Goal: Task Accomplishment & Management: Manage account settings

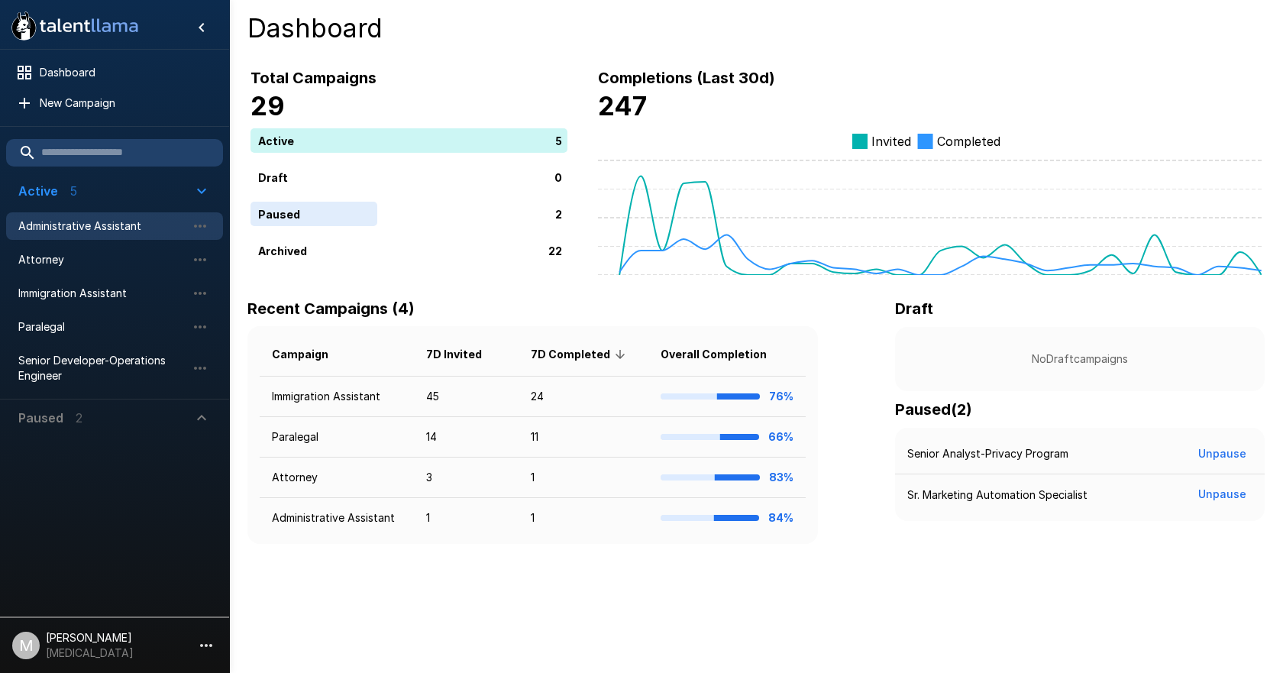
click at [73, 231] on span "Administrative Assistant" at bounding box center [102, 225] width 168 height 15
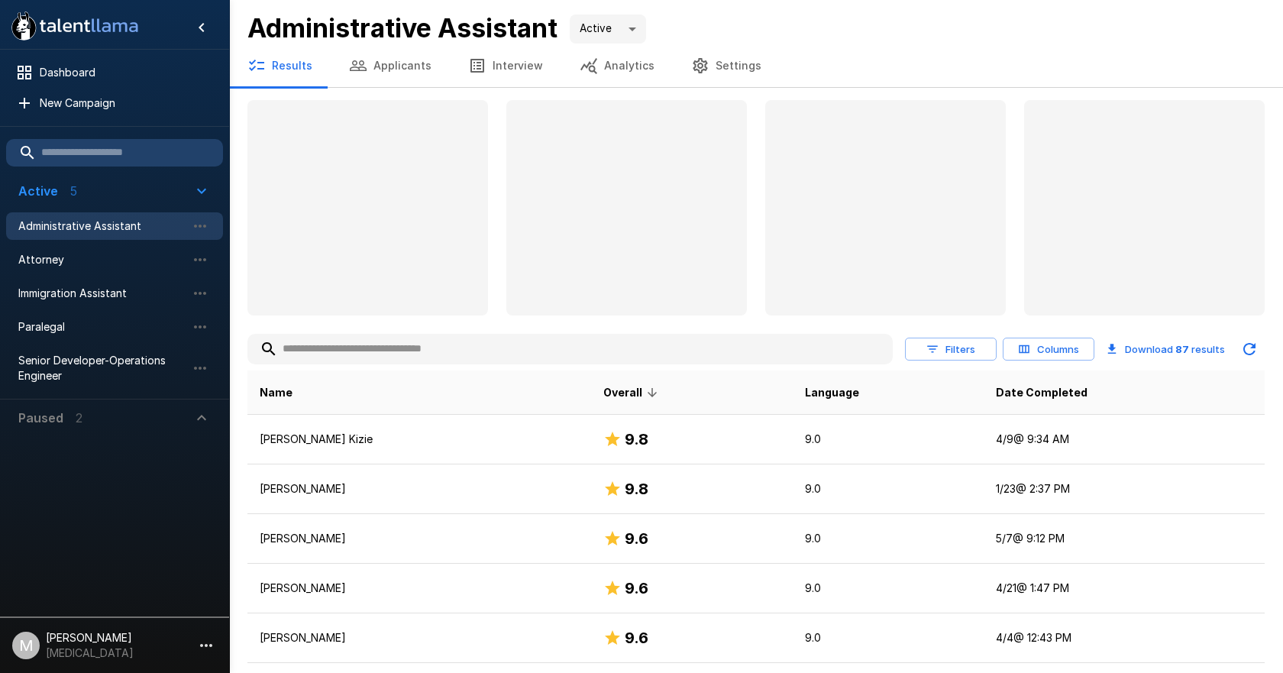
click at [384, 76] on button "Applicants" at bounding box center [390, 65] width 119 height 43
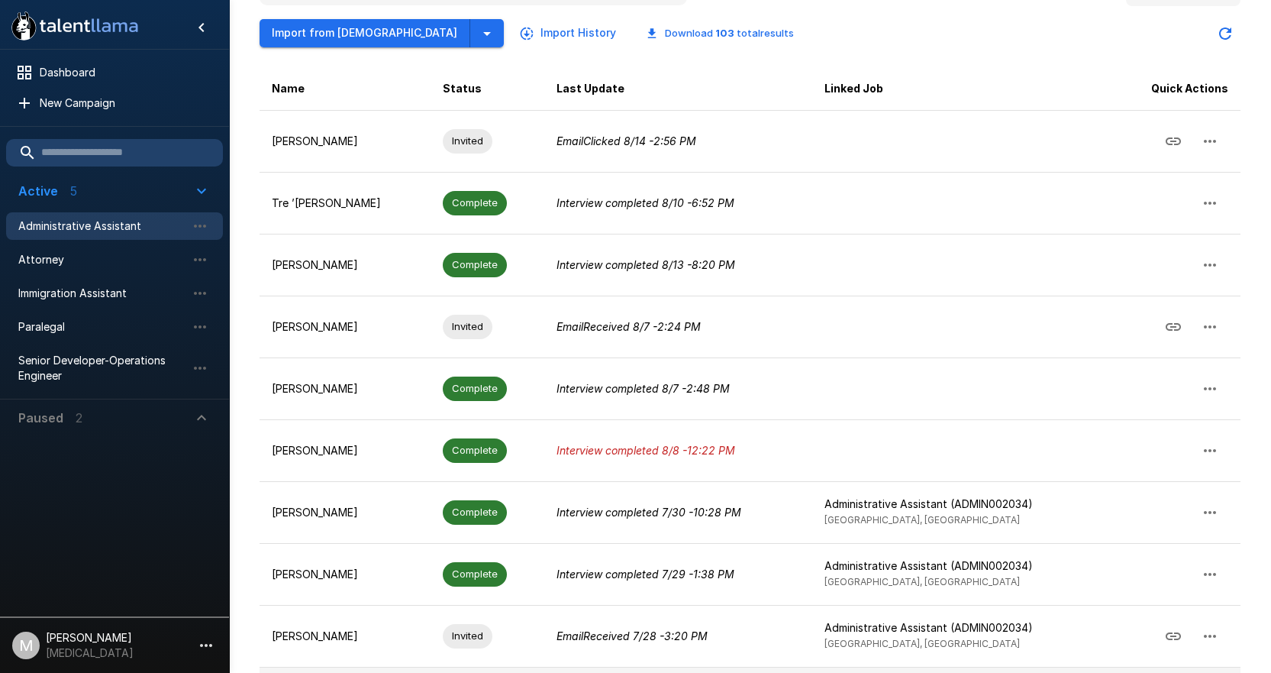
scroll to position [229, 0]
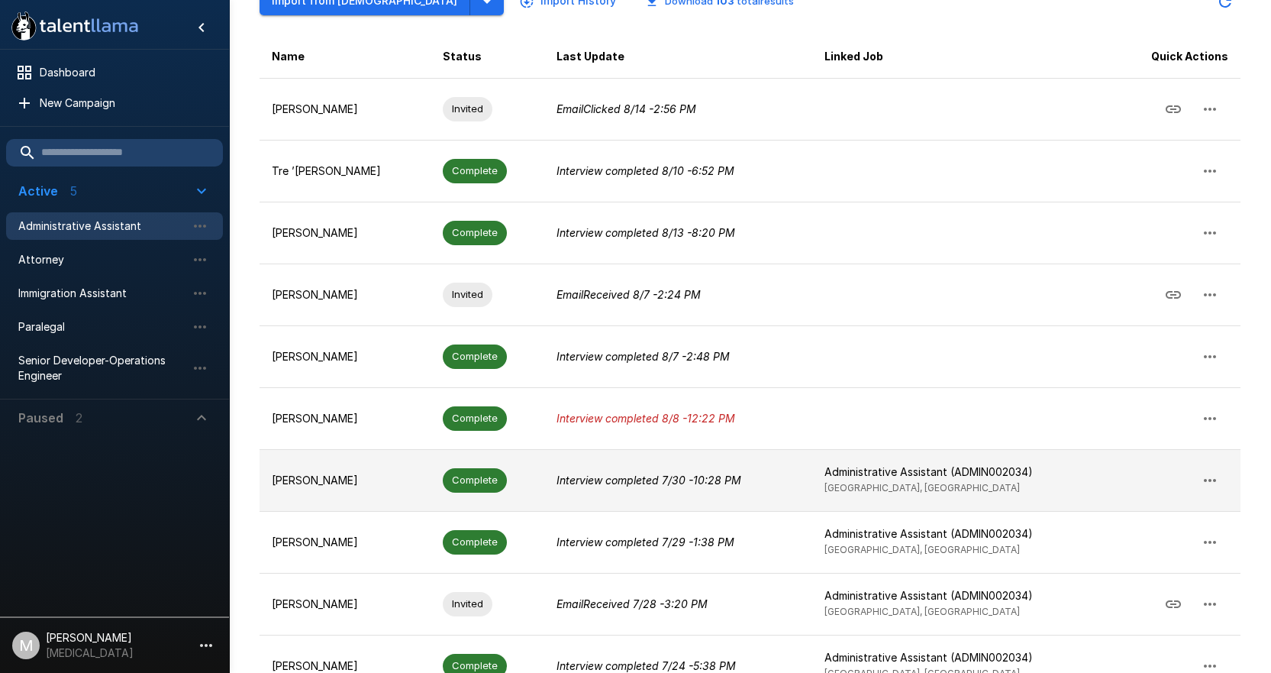
click at [370, 483] on p "[PERSON_NAME]" at bounding box center [345, 480] width 147 height 15
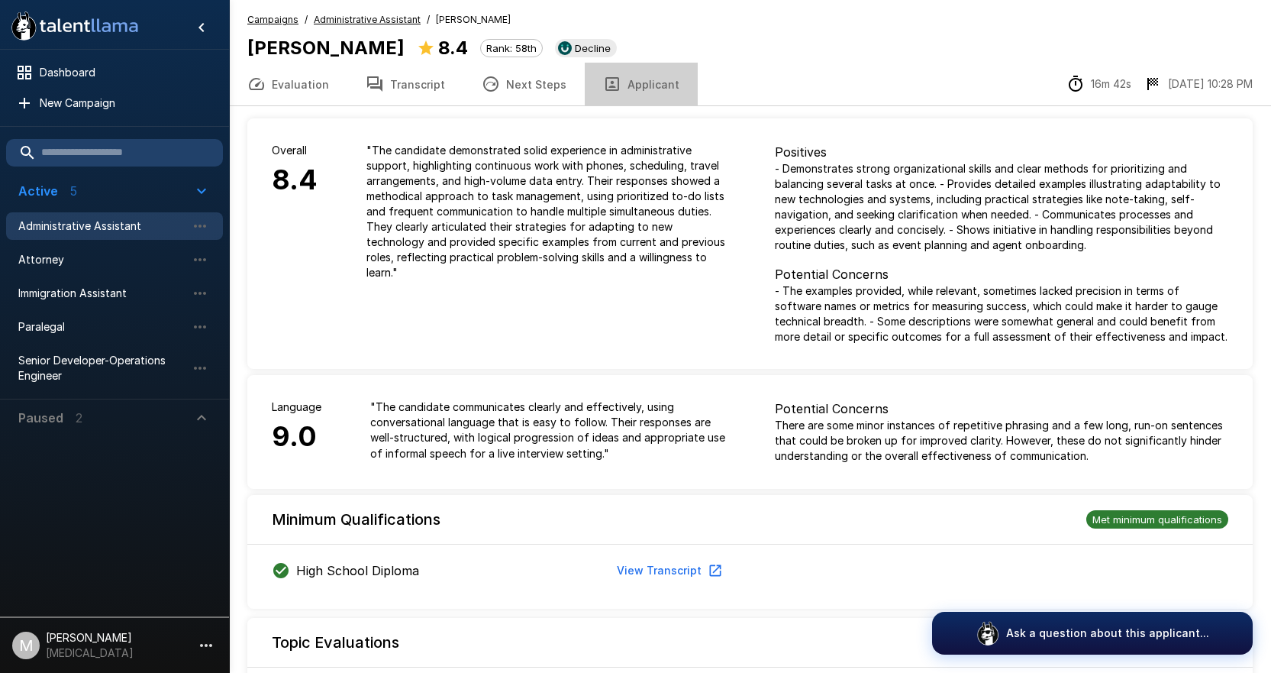
click at [652, 75] on button "Applicant" at bounding box center [641, 84] width 113 height 43
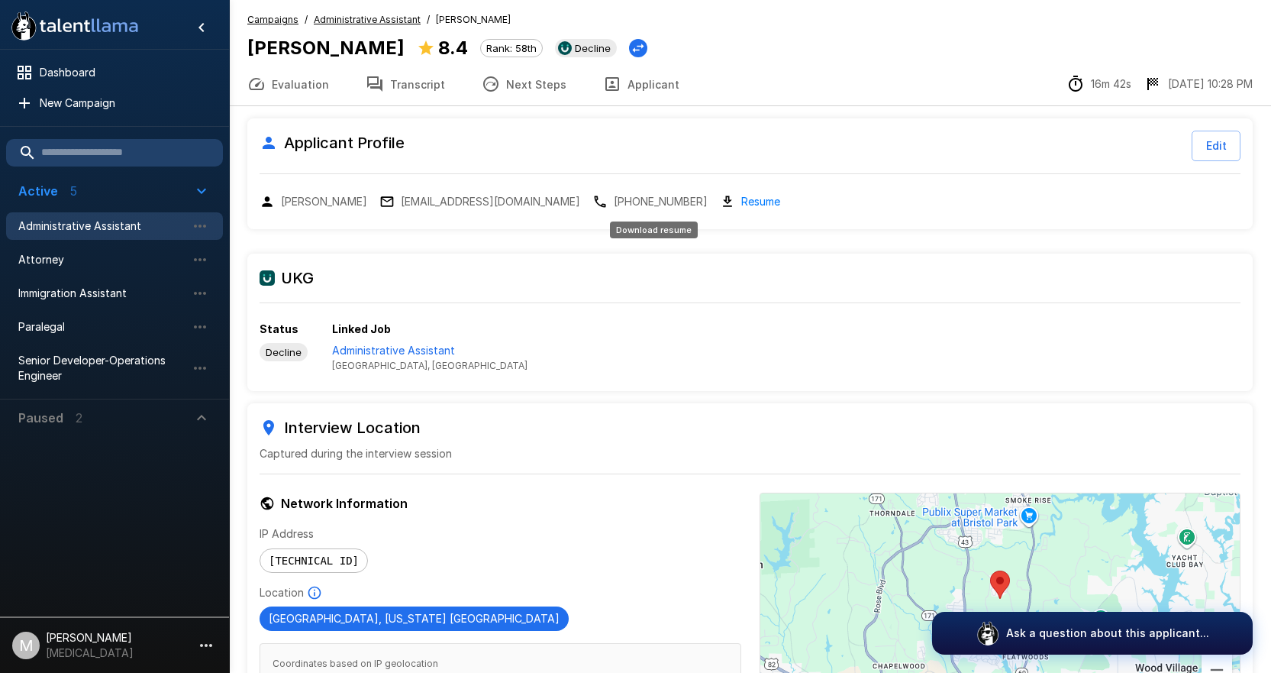
click at [741, 197] on link "Resume" at bounding box center [760, 201] width 39 height 18
click at [98, 224] on span "Administrative Assistant" at bounding box center [102, 225] width 168 height 15
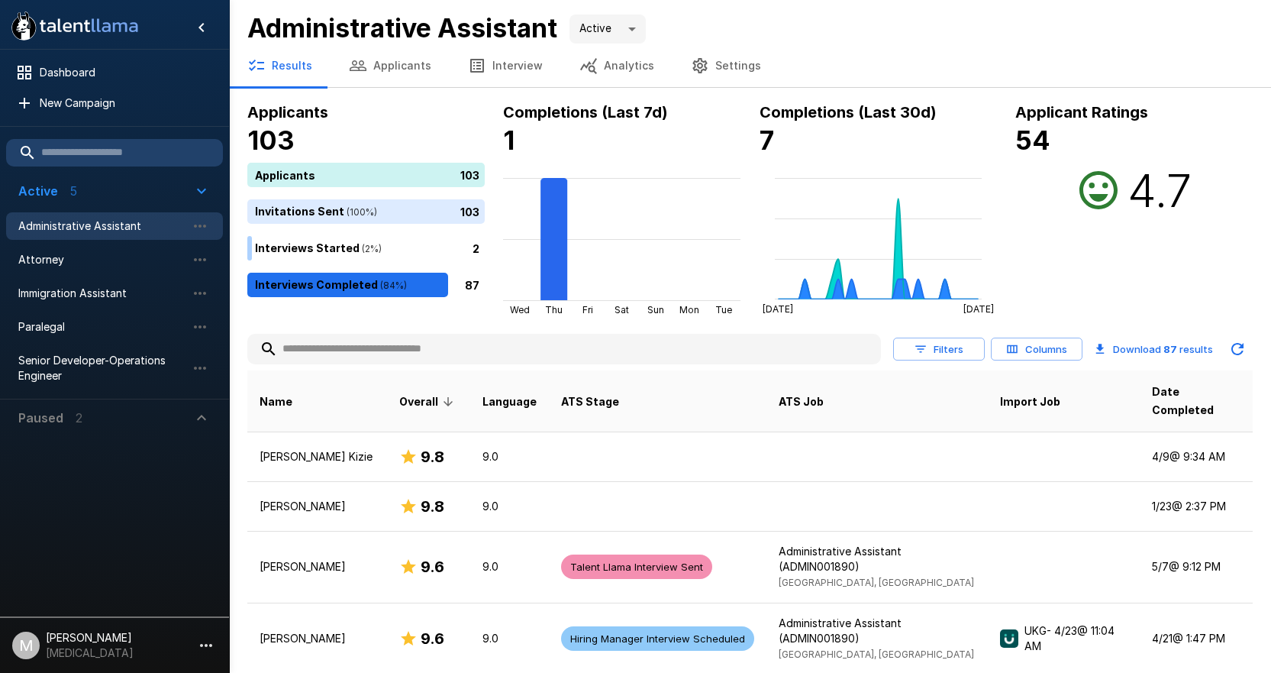
click at [379, 67] on button "Applicants" at bounding box center [390, 65] width 119 height 43
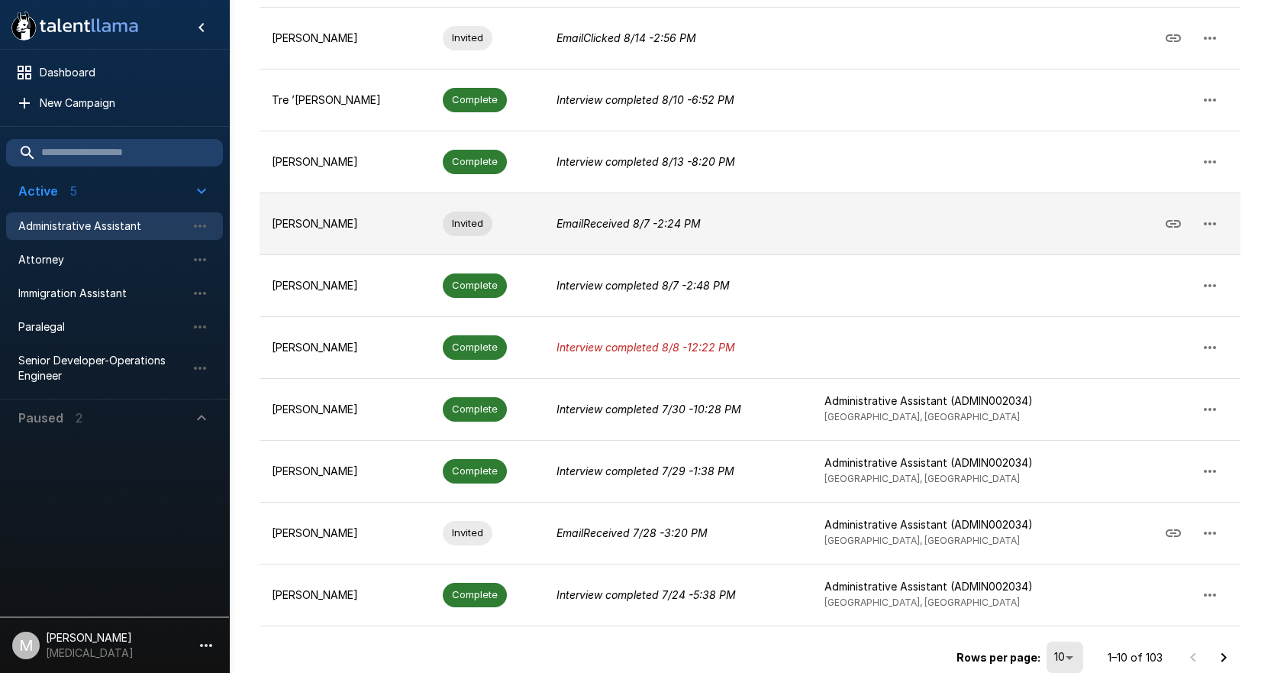
scroll to position [317, 0]
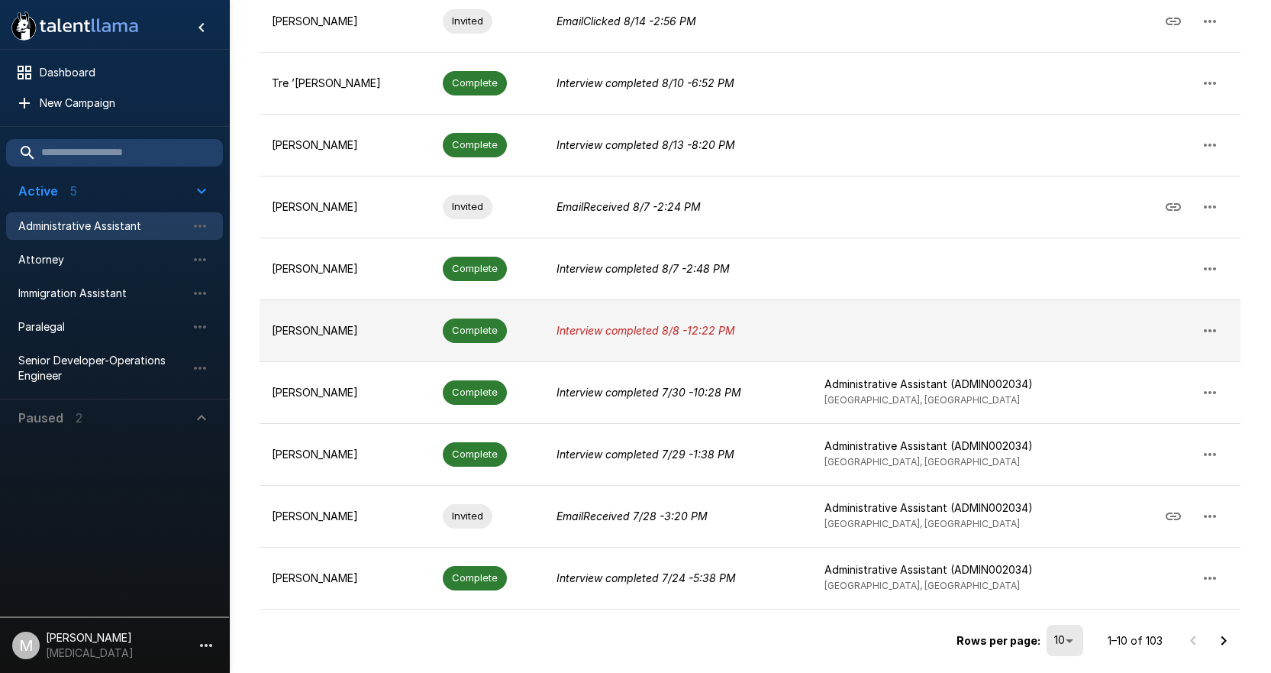
click at [494, 314] on td "Complete" at bounding box center [488, 330] width 114 height 62
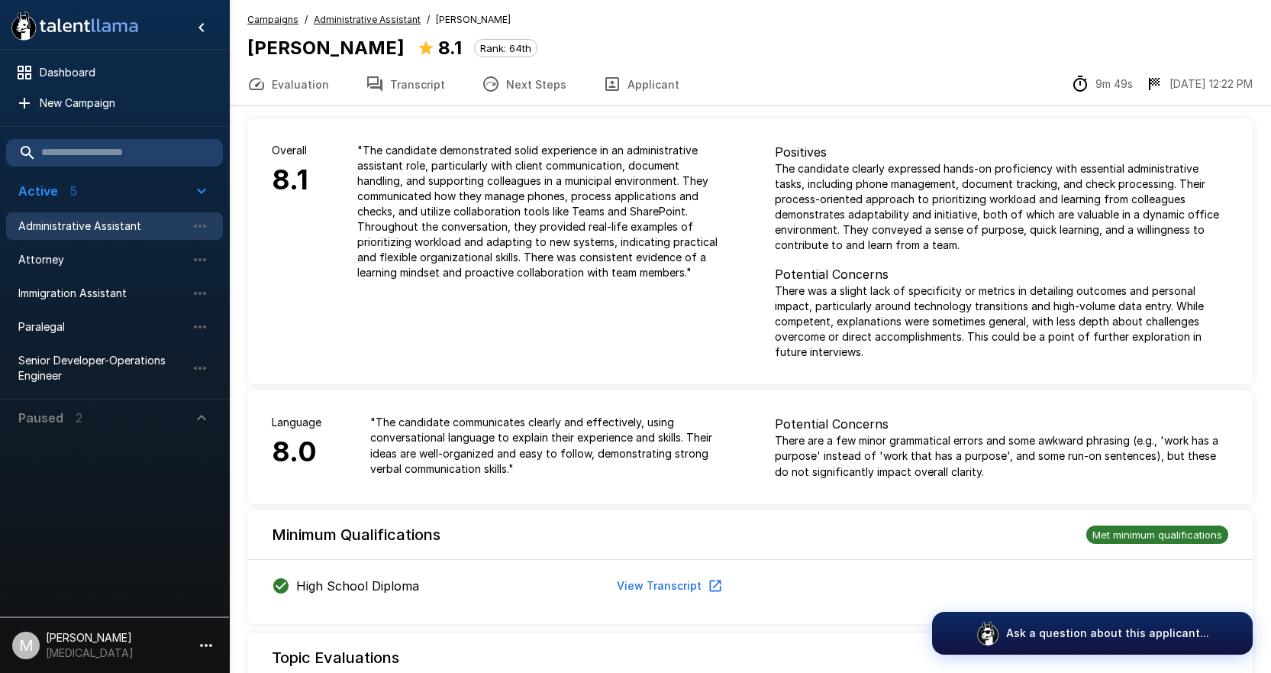
click at [428, 84] on button "Transcript" at bounding box center [405, 84] width 116 height 43
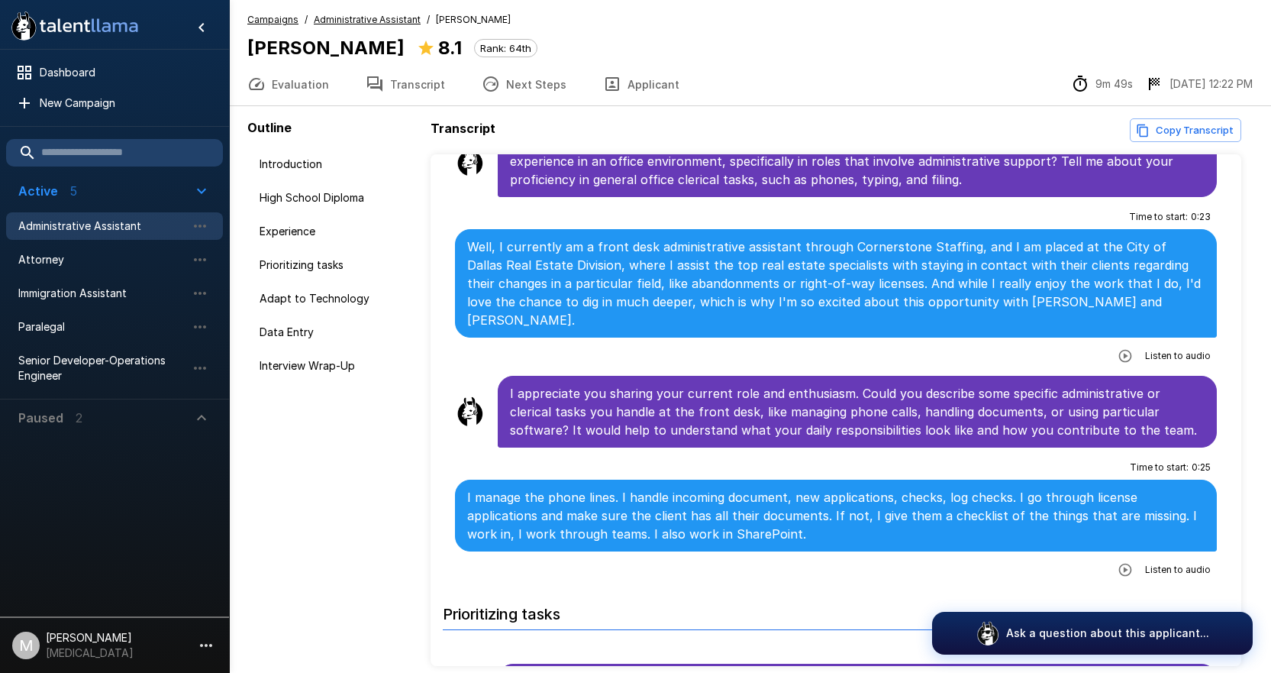
scroll to position [764, 0]
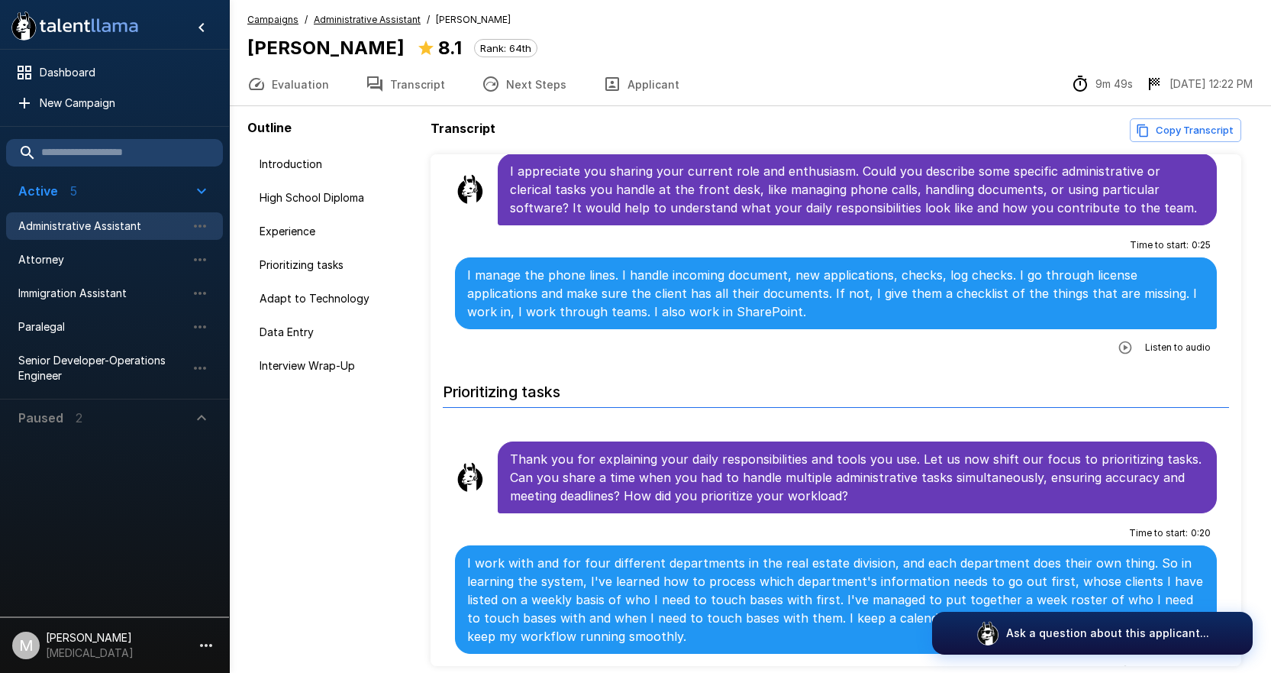
click at [285, 88] on button "Evaluation" at bounding box center [288, 84] width 118 height 43
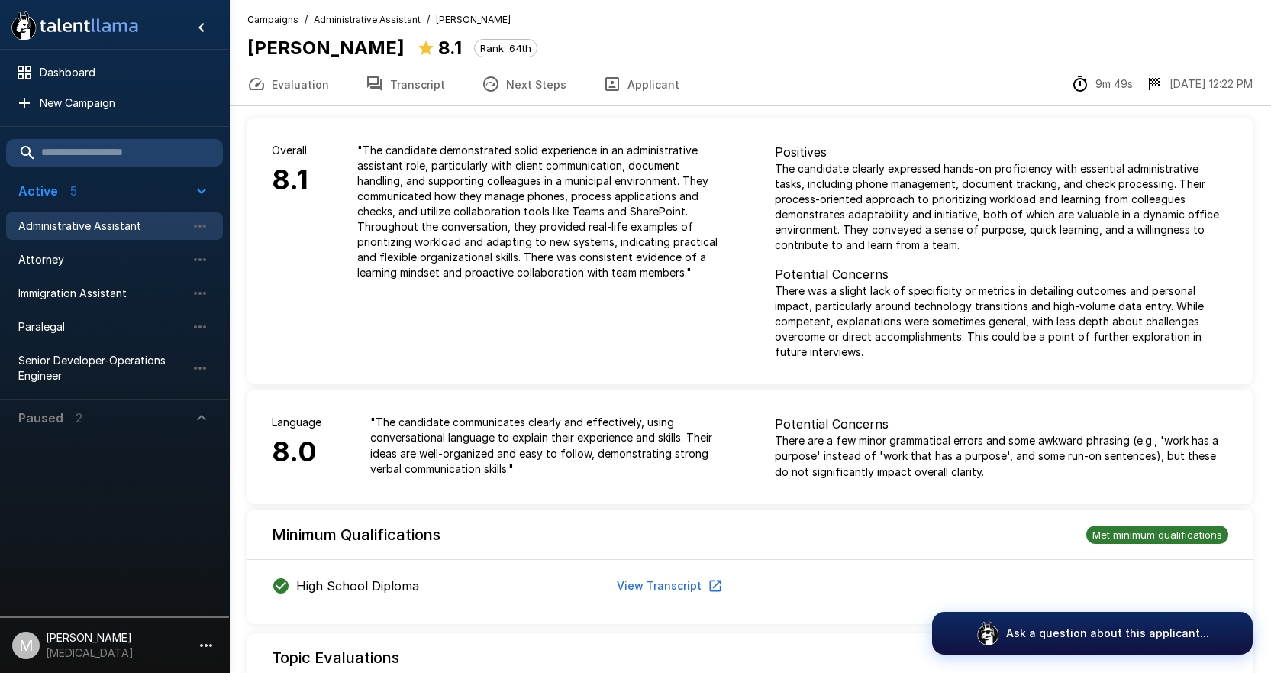
click at [414, 86] on button "Transcript" at bounding box center [405, 84] width 116 height 43
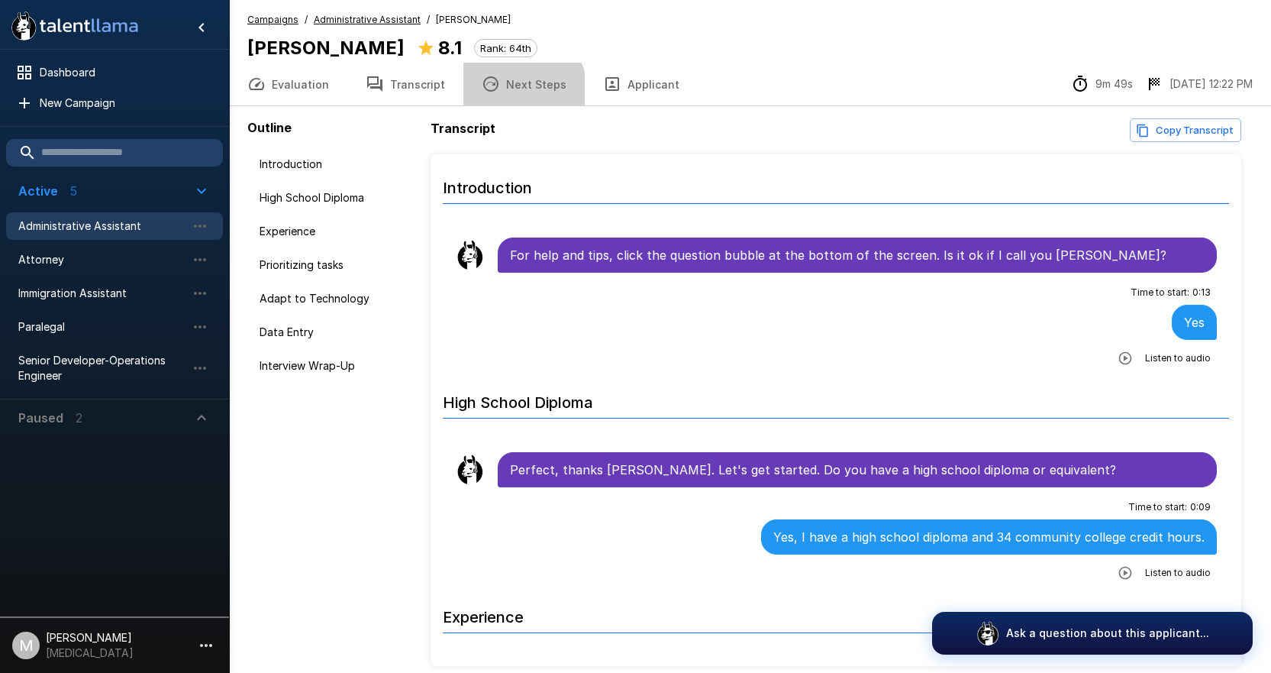
drag, startPoint x: 496, startPoint y: 97, endPoint x: 463, endPoint y: 96, distance: 32.8
click at [467, 97] on button "Next Steps" at bounding box center [523, 84] width 121 height 43
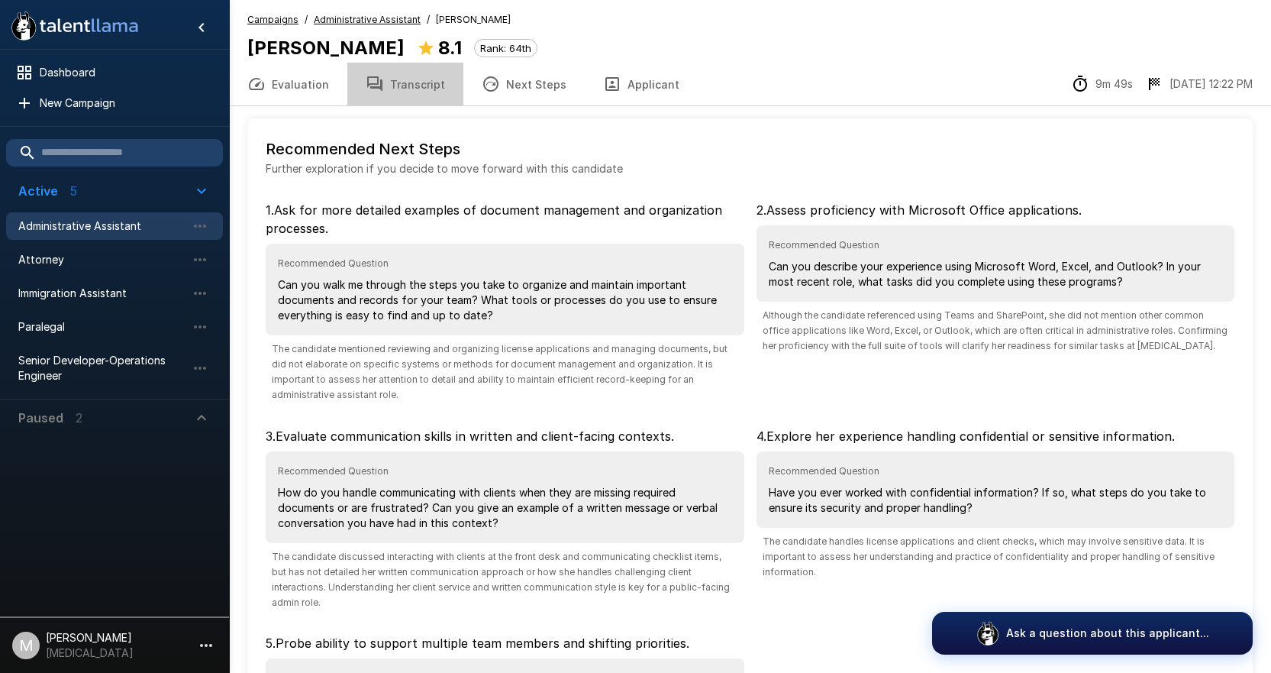
click at [411, 82] on button "Transcript" at bounding box center [405, 84] width 116 height 43
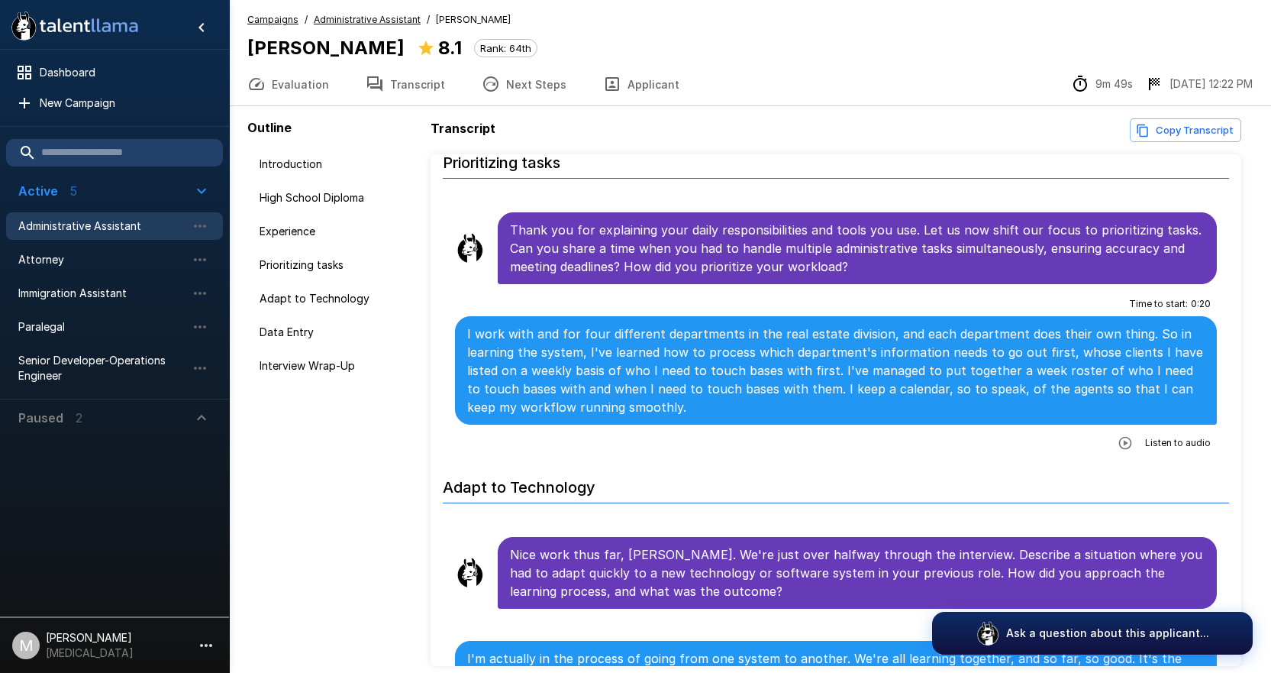
scroll to position [1603, 0]
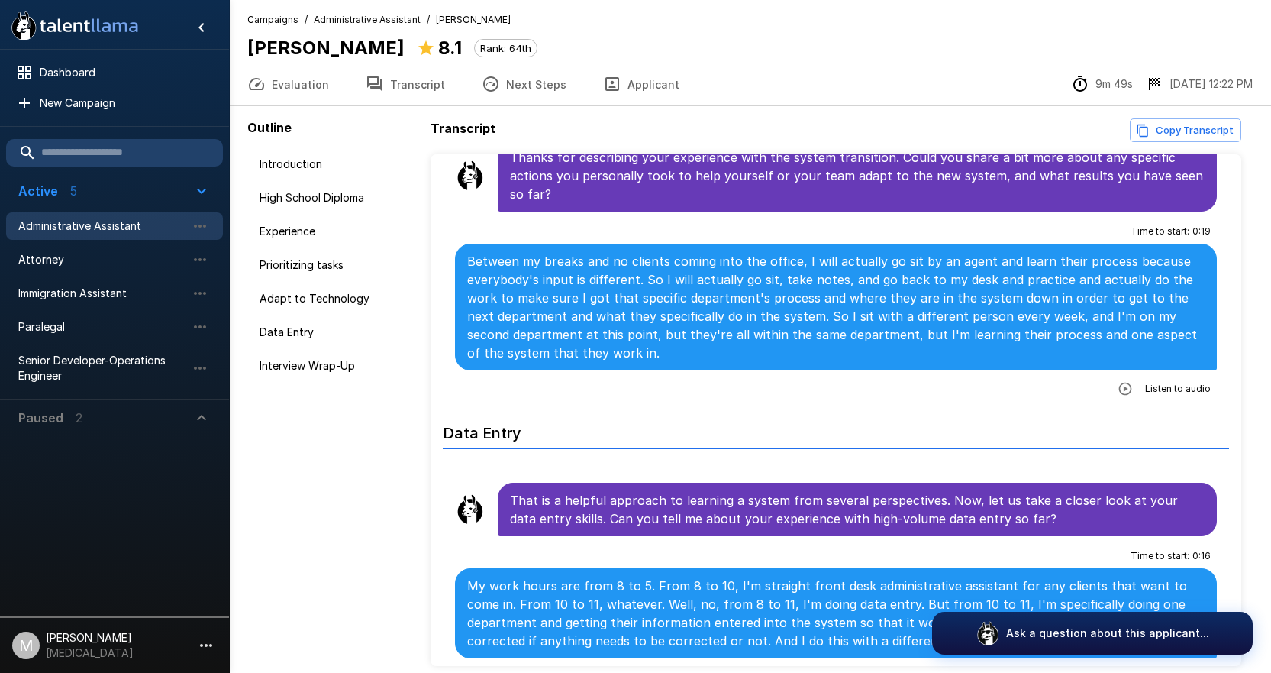
click at [405, 26] on span "Administrative Assistant" at bounding box center [367, 19] width 107 height 15
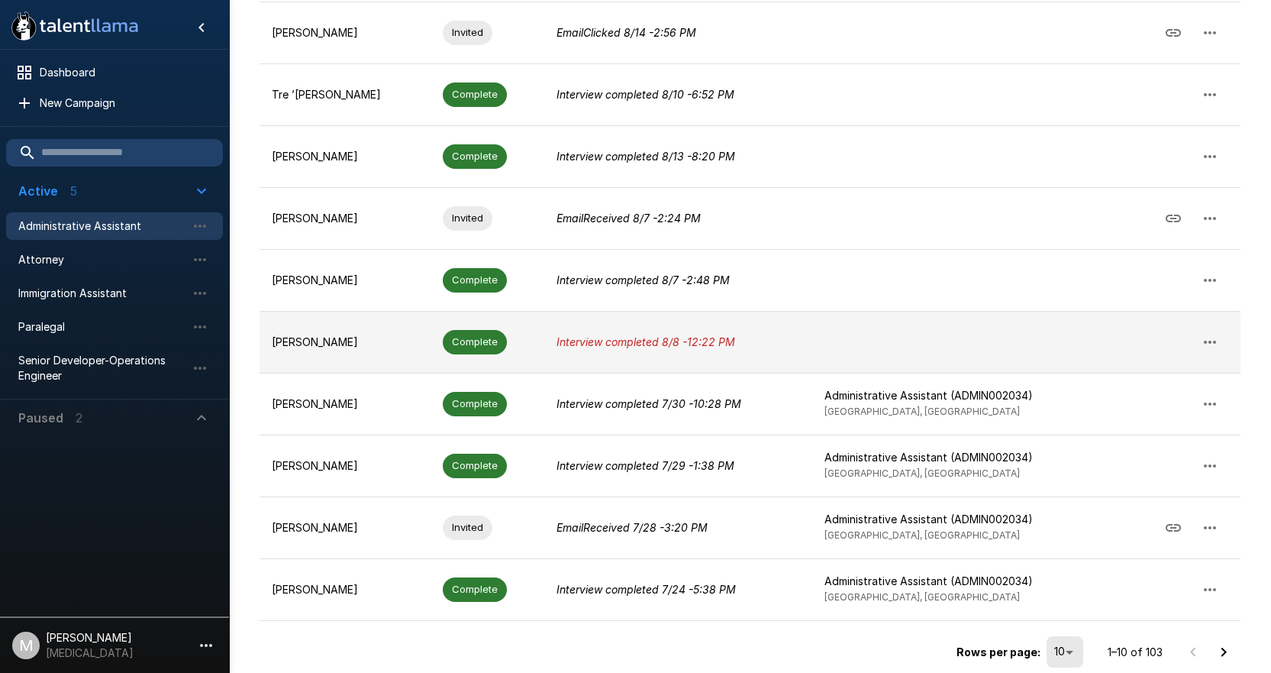
scroll to position [317, 0]
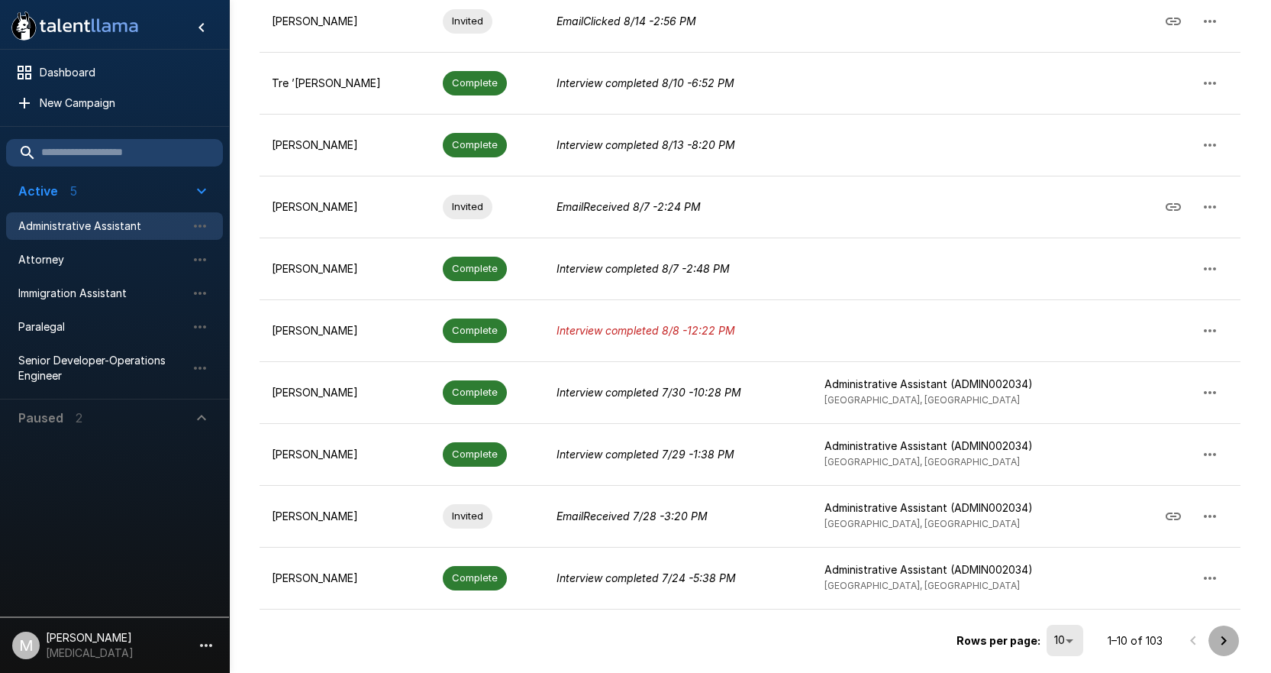
click at [1229, 641] on icon "Go to next page" at bounding box center [1224, 640] width 18 height 18
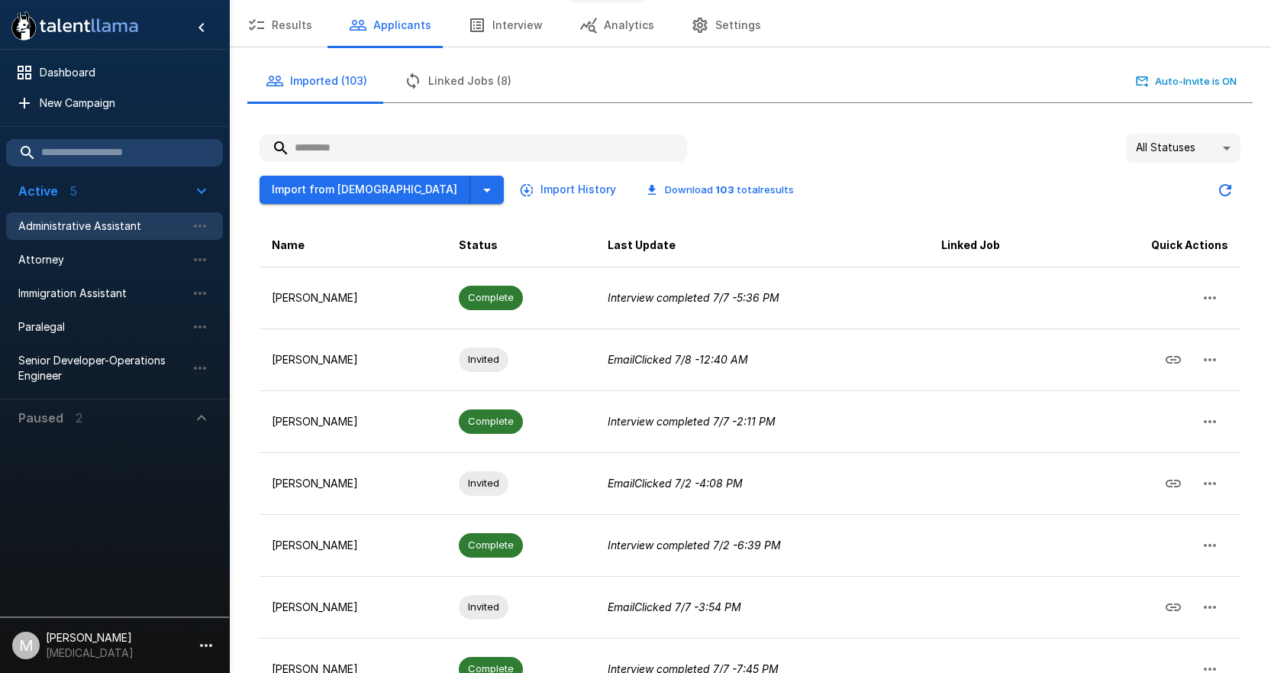
scroll to position [0, 0]
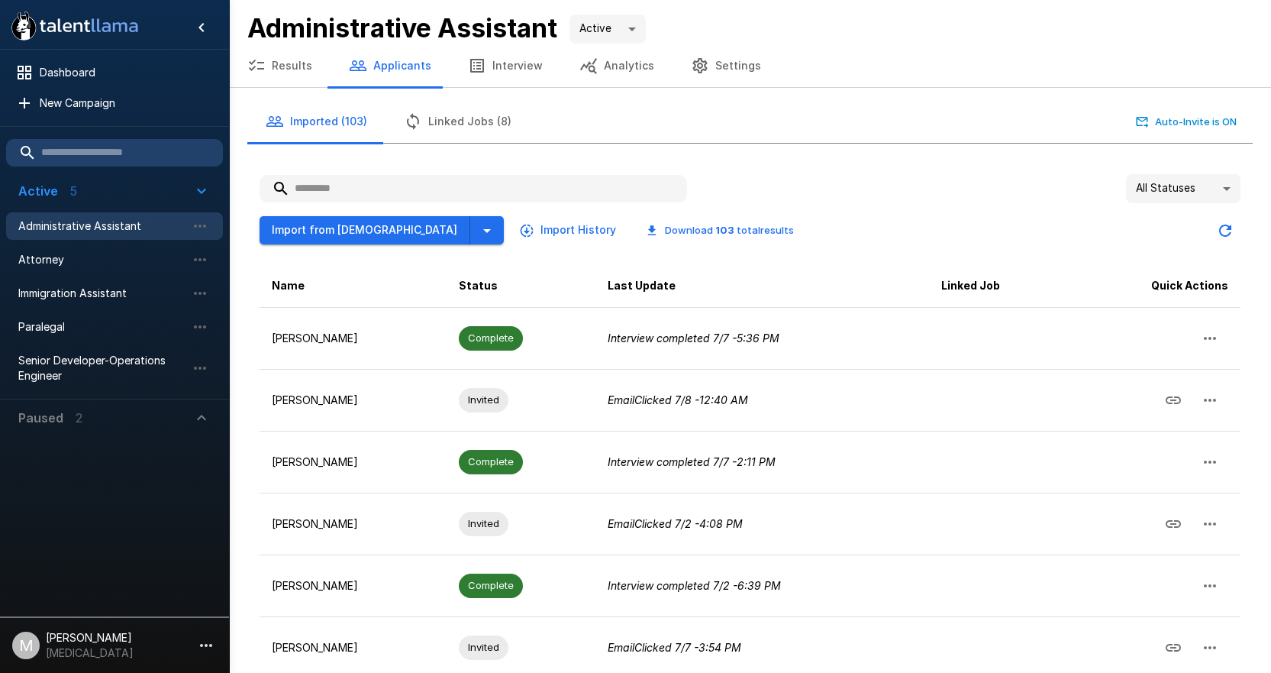
click at [419, 188] on input "text" at bounding box center [474, 188] width 428 height 27
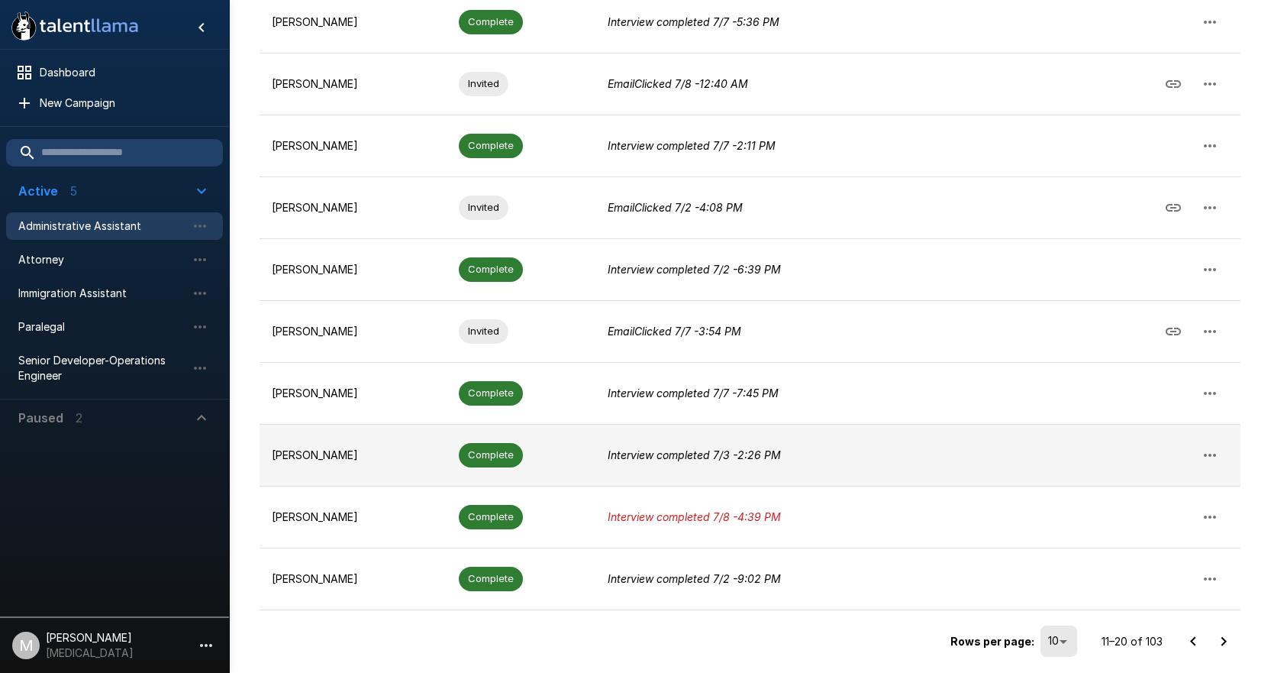
scroll to position [317, 0]
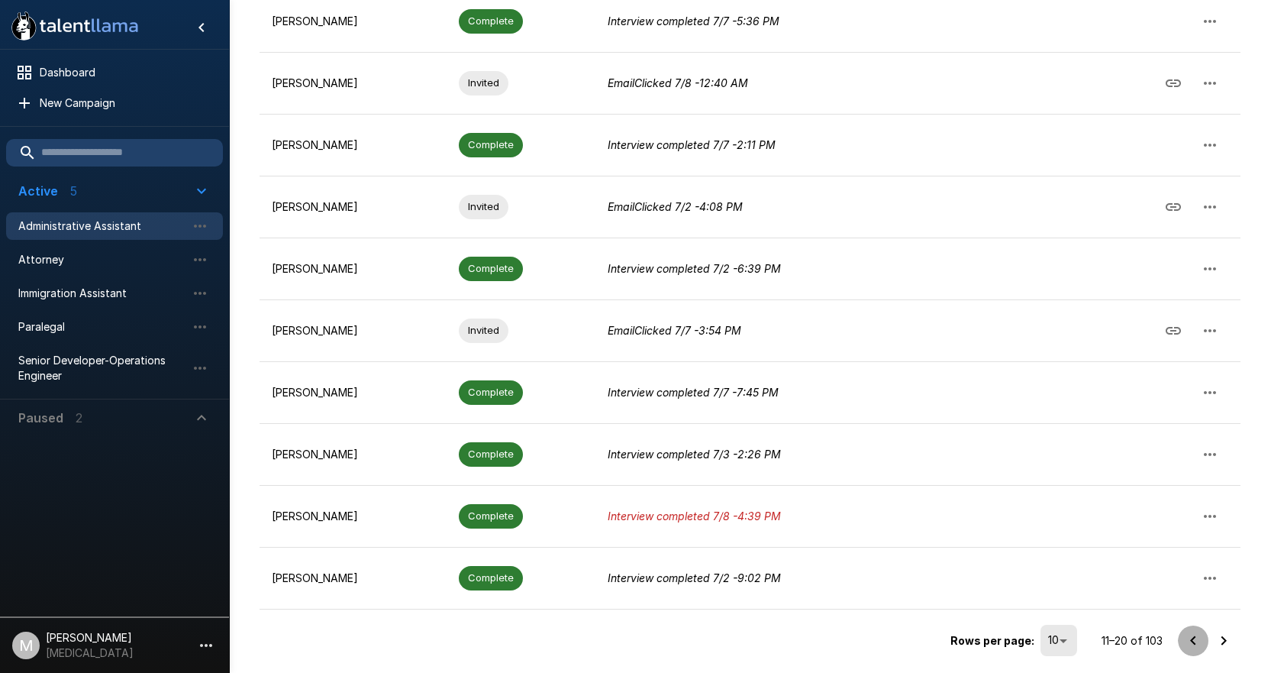
click at [1193, 628] on button "Go to previous page" at bounding box center [1193, 640] width 31 height 31
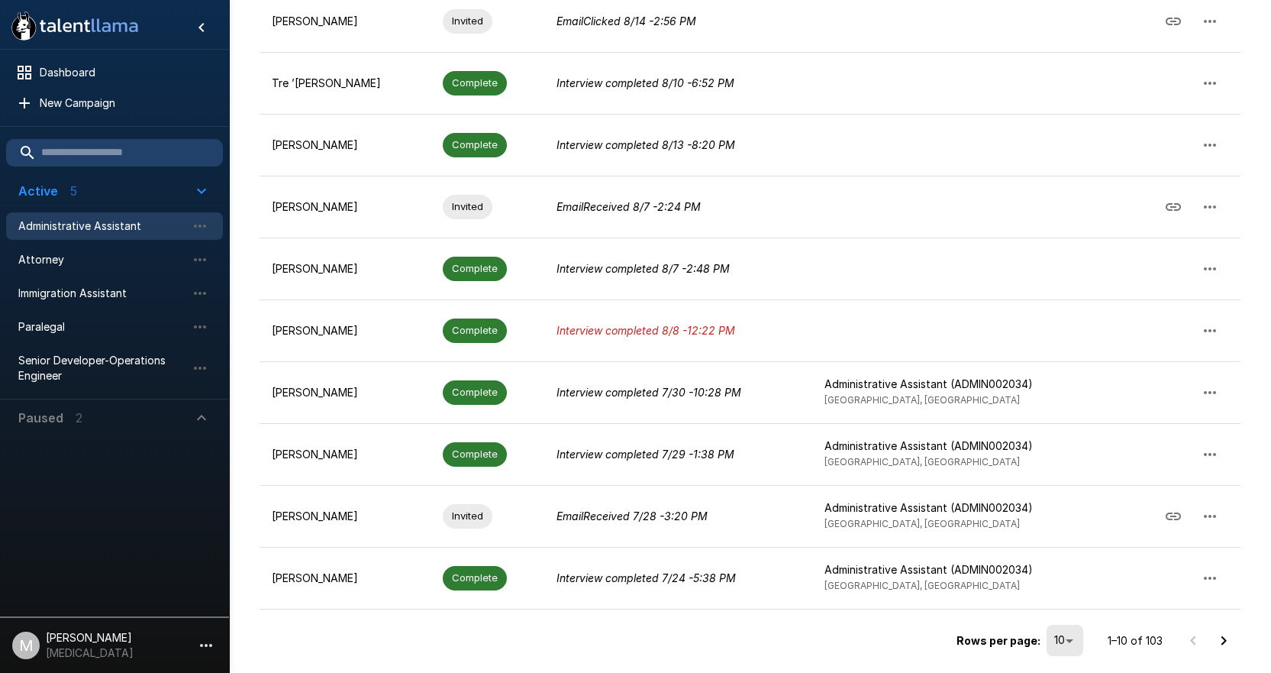
click at [1193, 628] on div at bounding box center [1208, 640] width 61 height 31
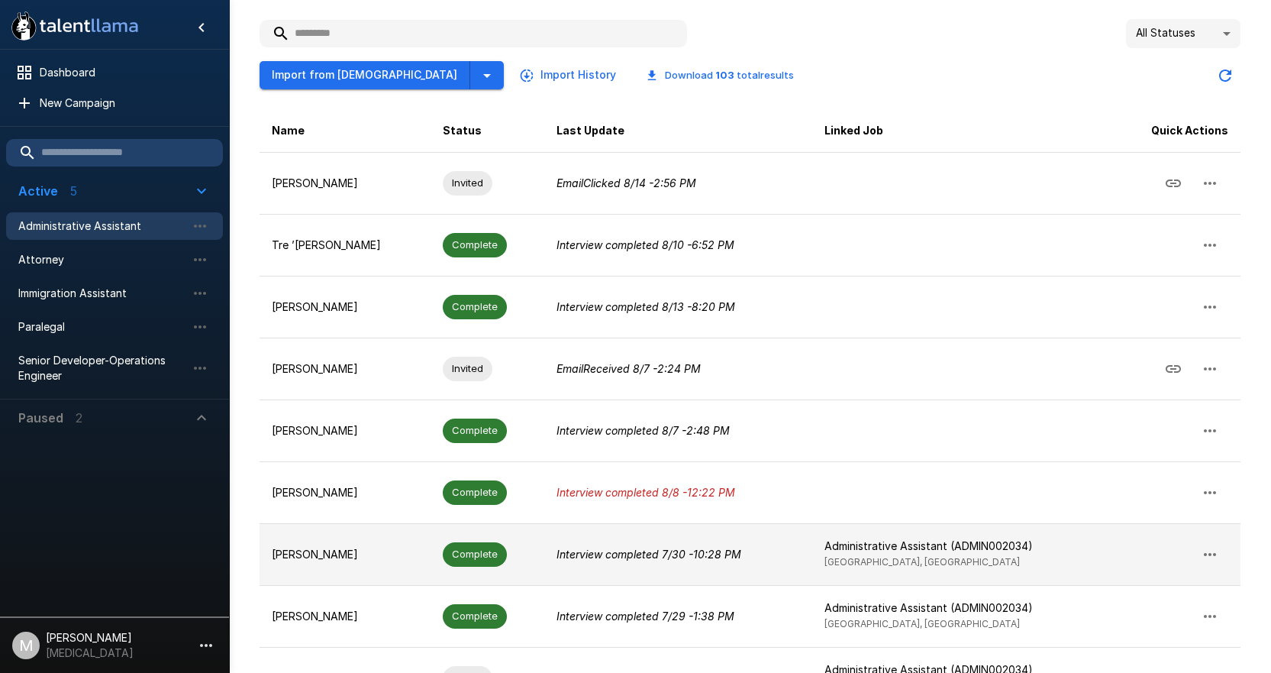
scroll to position [0, 0]
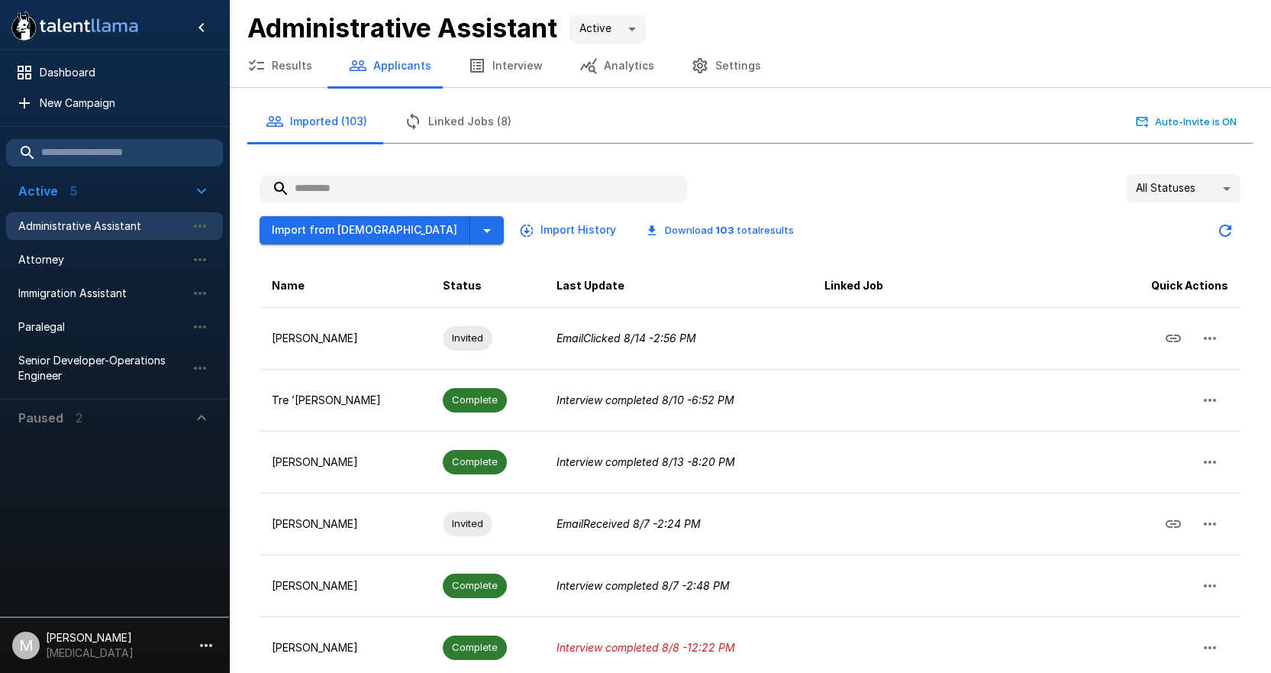
click at [609, 184] on input "text" at bounding box center [474, 188] width 428 height 27
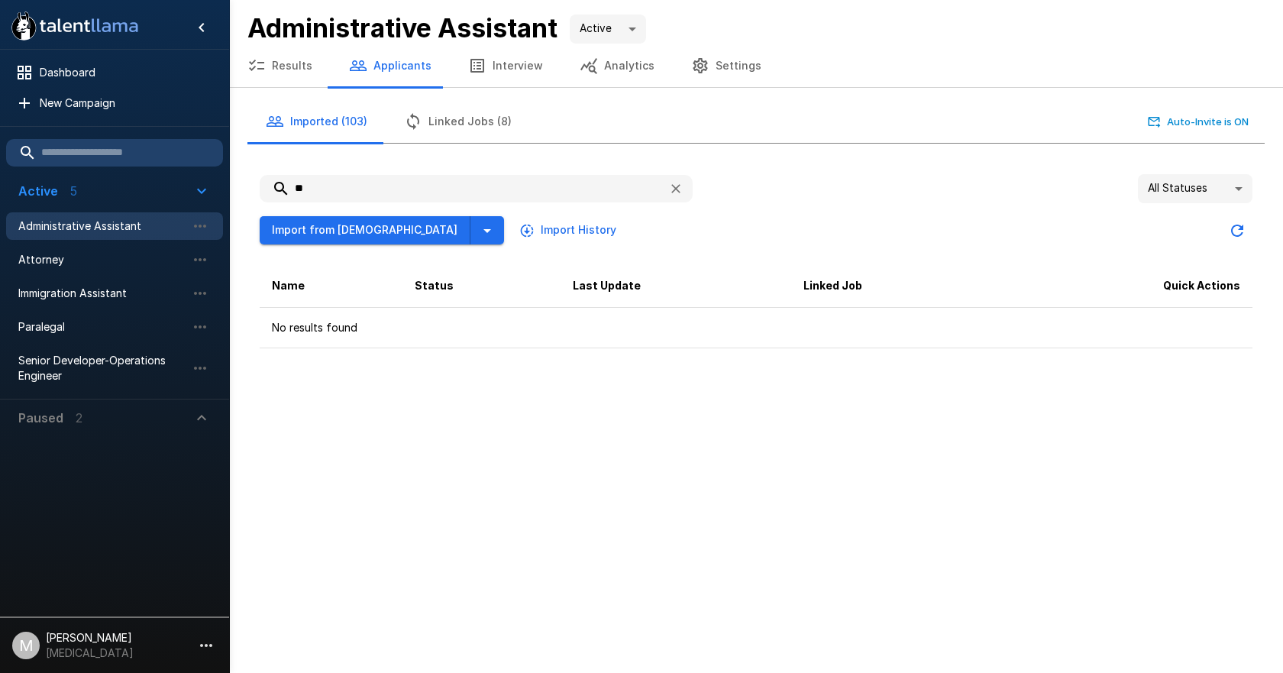
type input "*"
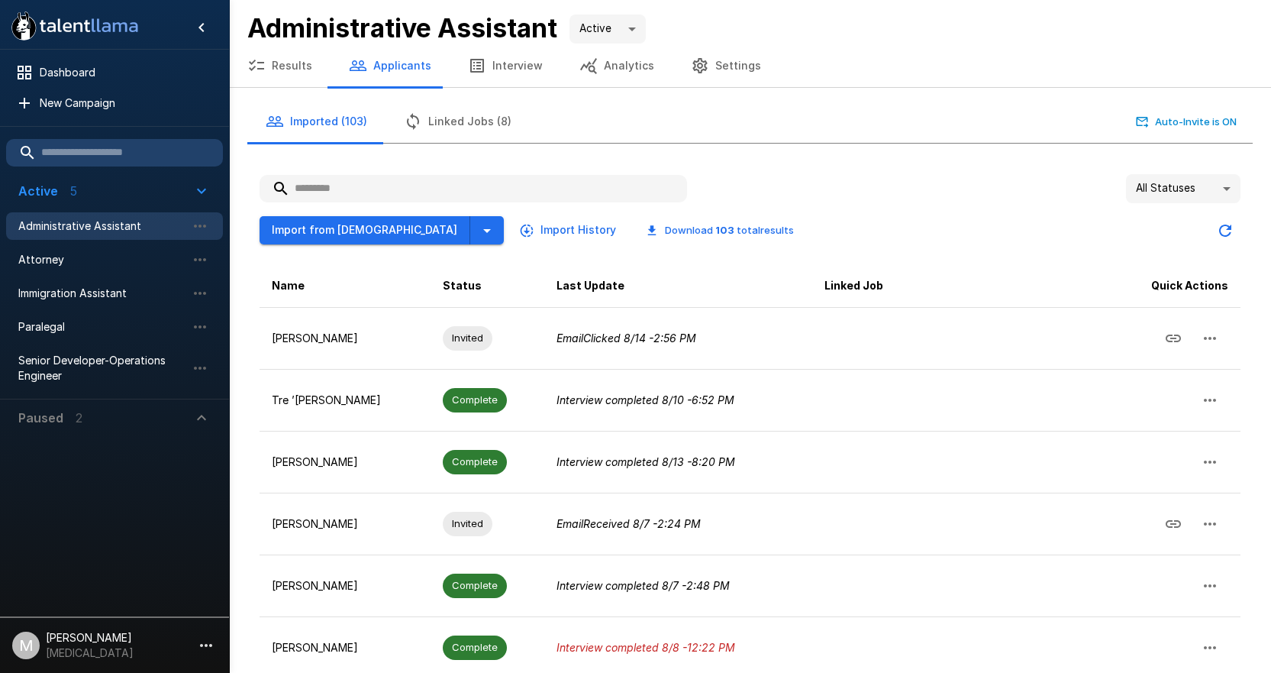
click at [370, 179] on input "text" at bounding box center [474, 188] width 428 height 27
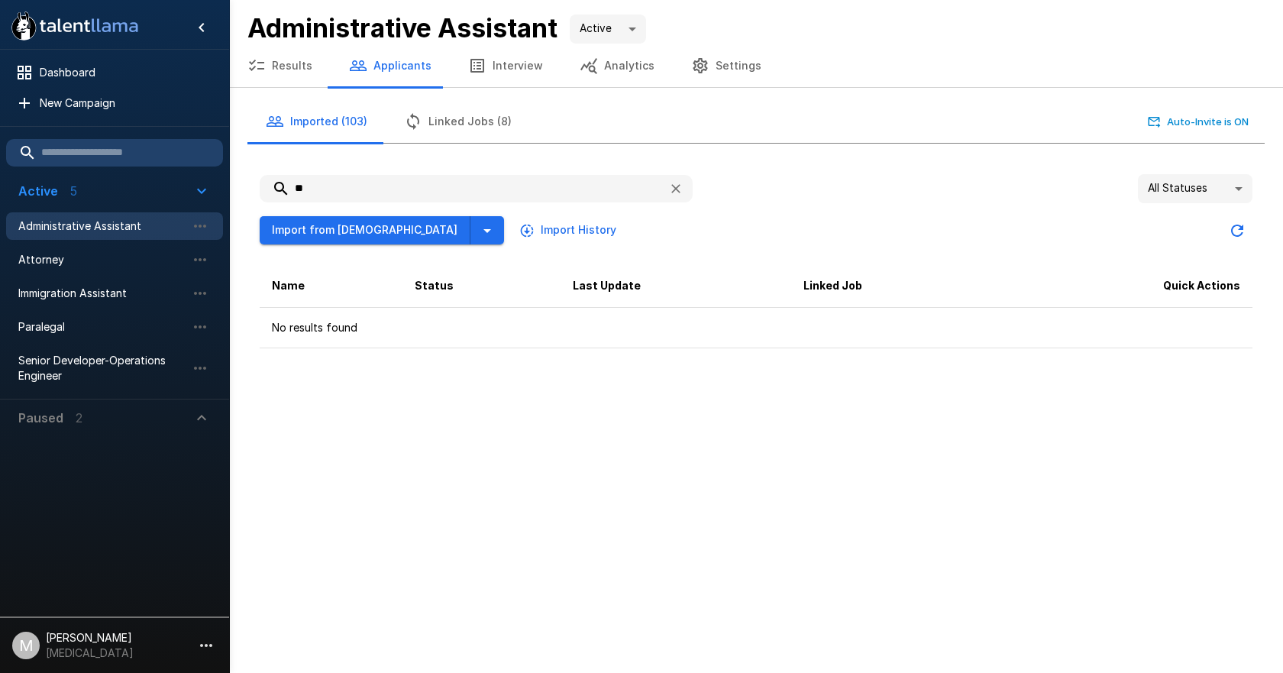
type input "*"
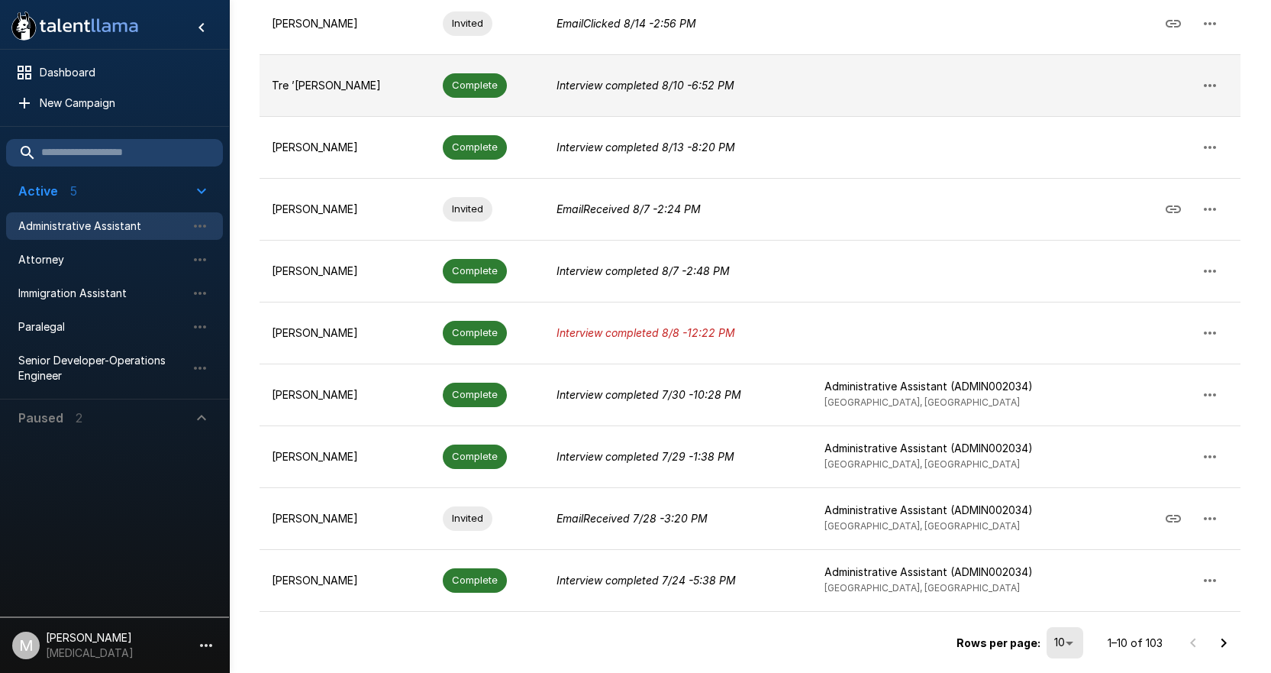
scroll to position [317, 0]
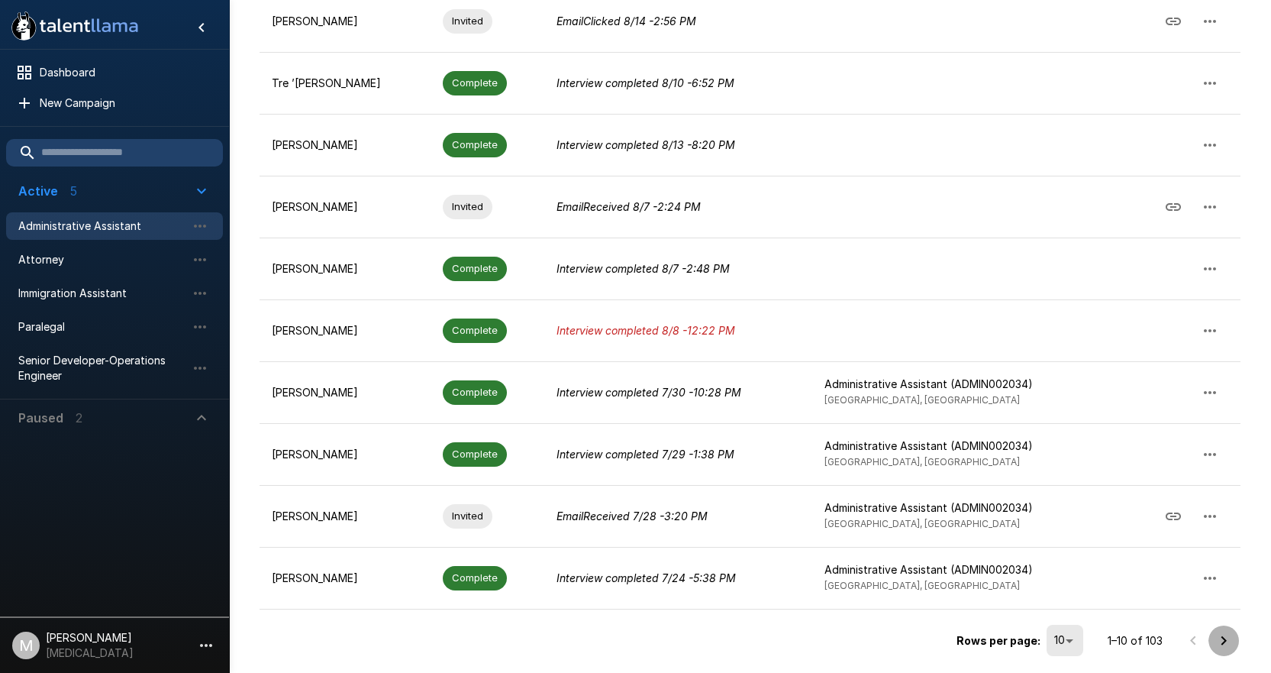
click at [1233, 641] on button "Go to next page" at bounding box center [1224, 640] width 31 height 31
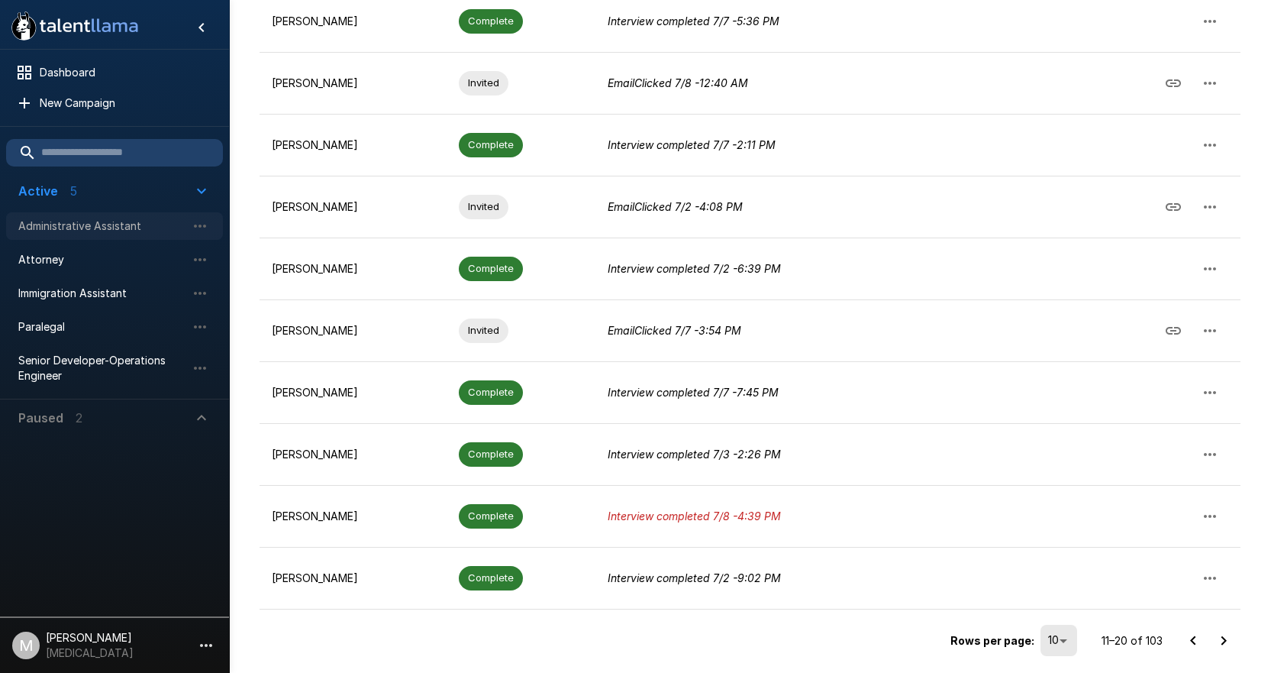
click at [60, 219] on span "Administrative Assistant" at bounding box center [102, 225] width 168 height 15
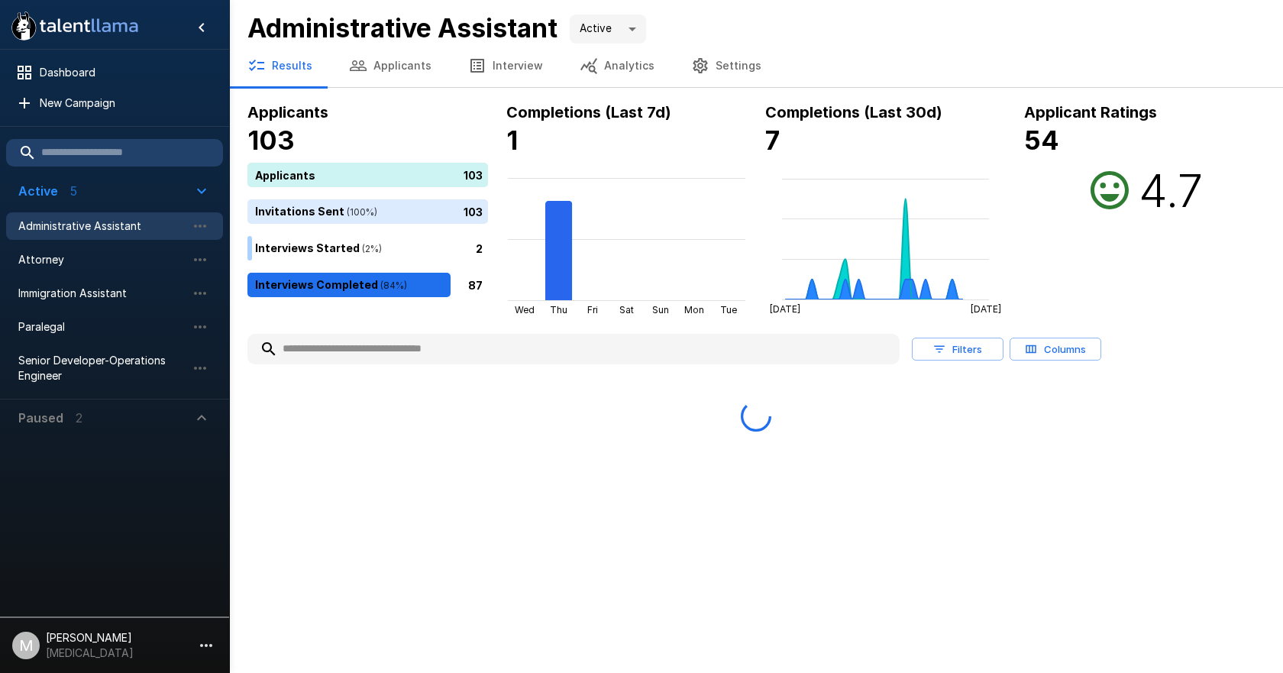
click at [367, 64] on button "Applicants" at bounding box center [390, 65] width 119 height 43
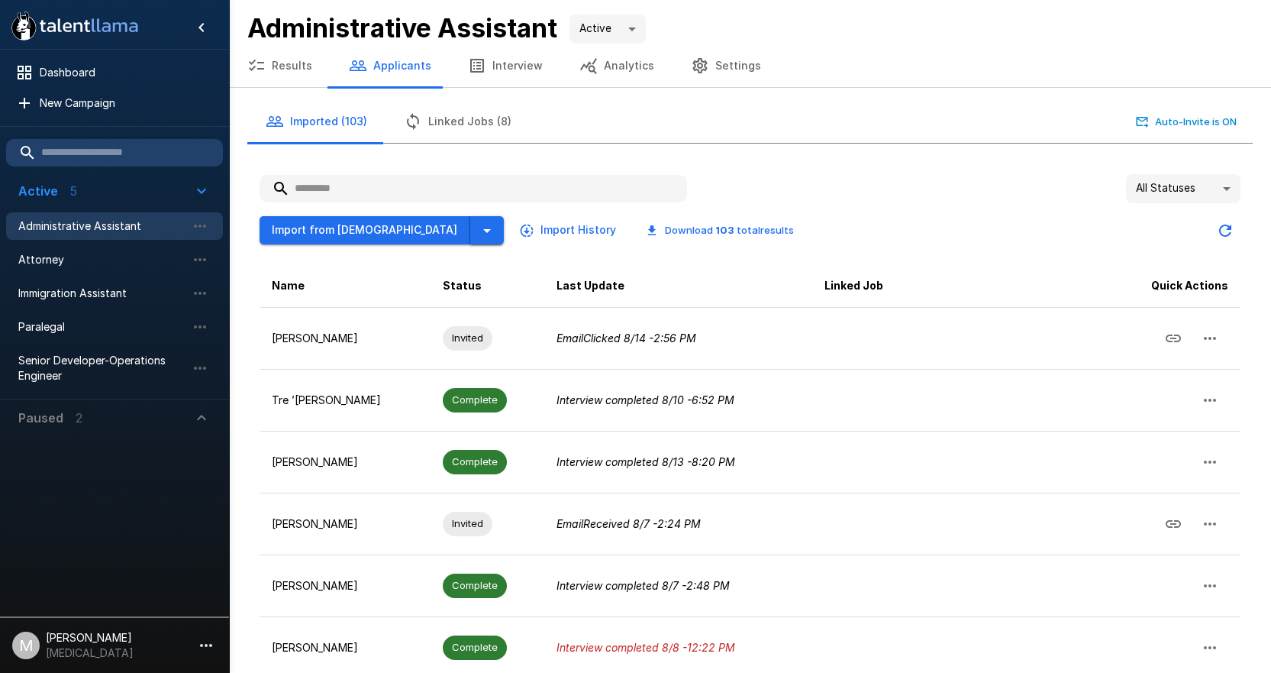
click at [478, 228] on icon "button" at bounding box center [487, 230] width 18 height 18
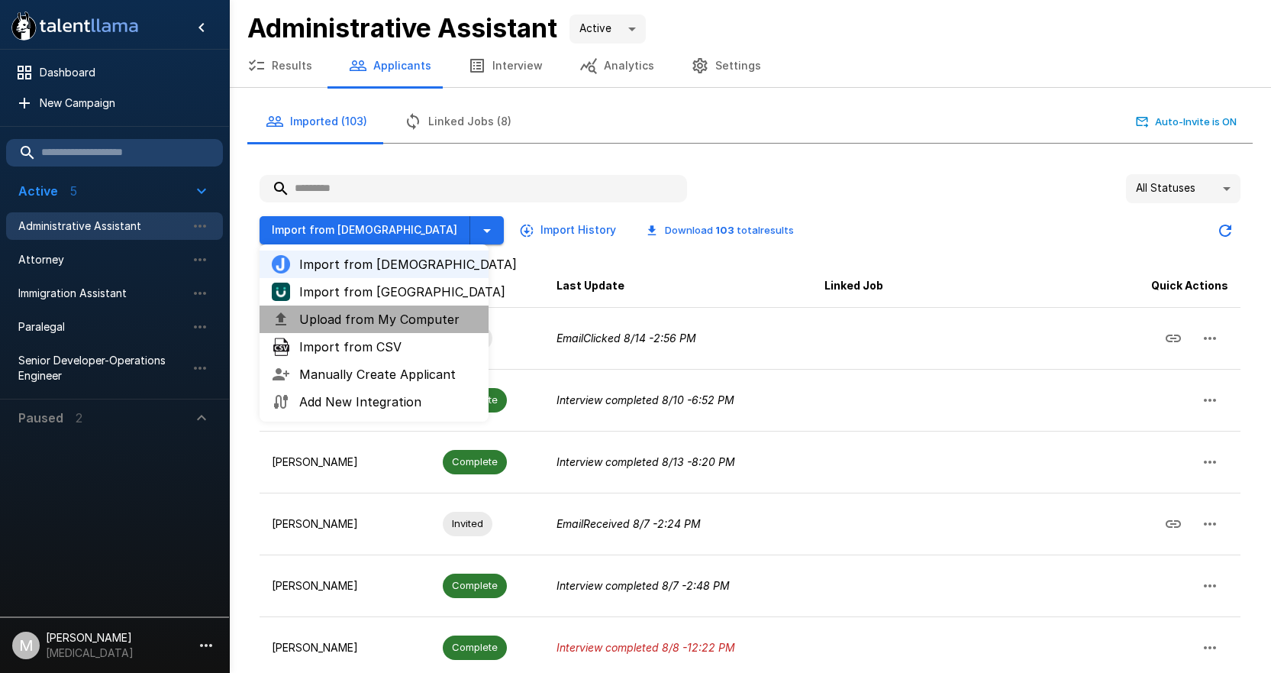
click at [359, 325] on span "Upload from My Computer" at bounding box center [387, 319] width 177 height 18
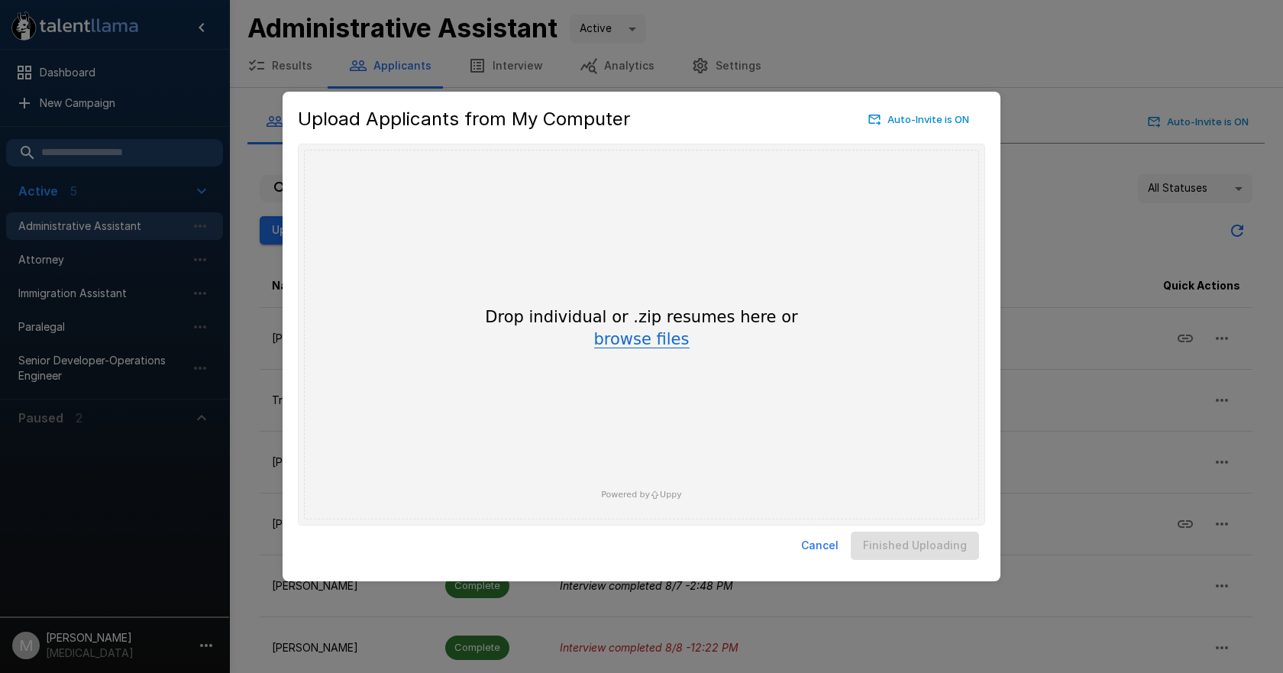
click at [646, 348] on button "browse files" at bounding box center [641, 339] width 95 height 17
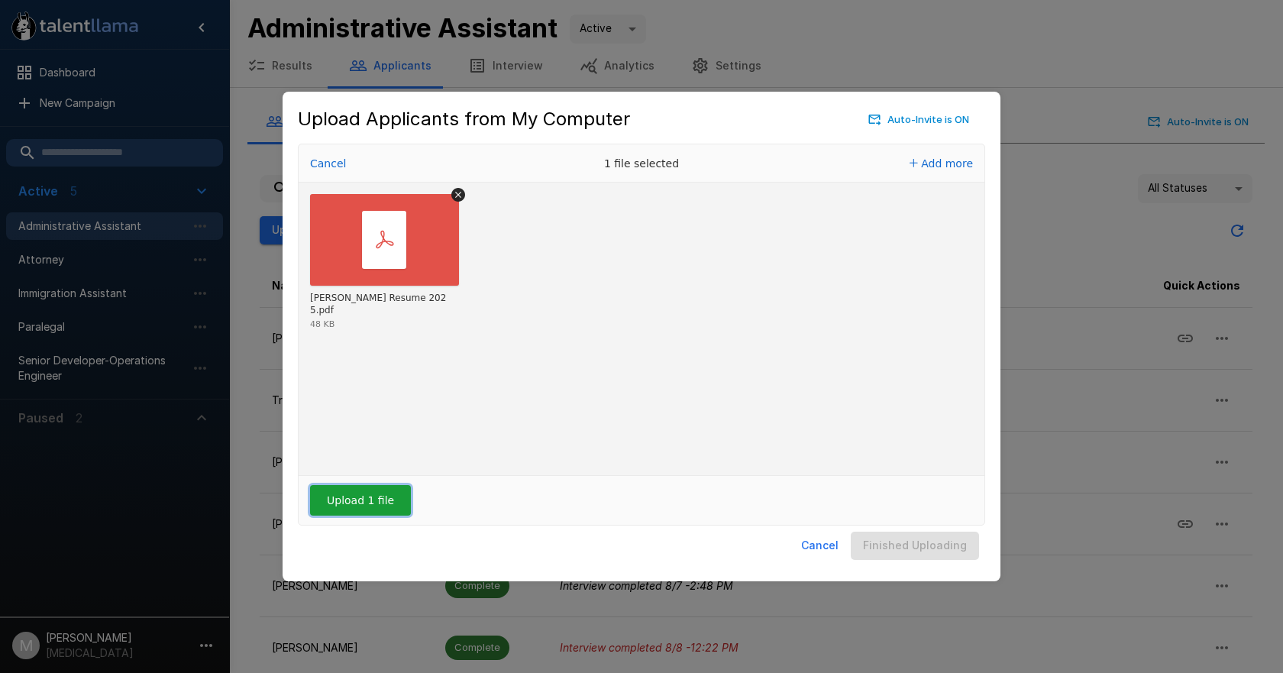
click at [367, 496] on button "Upload 1 file" at bounding box center [360, 500] width 101 height 31
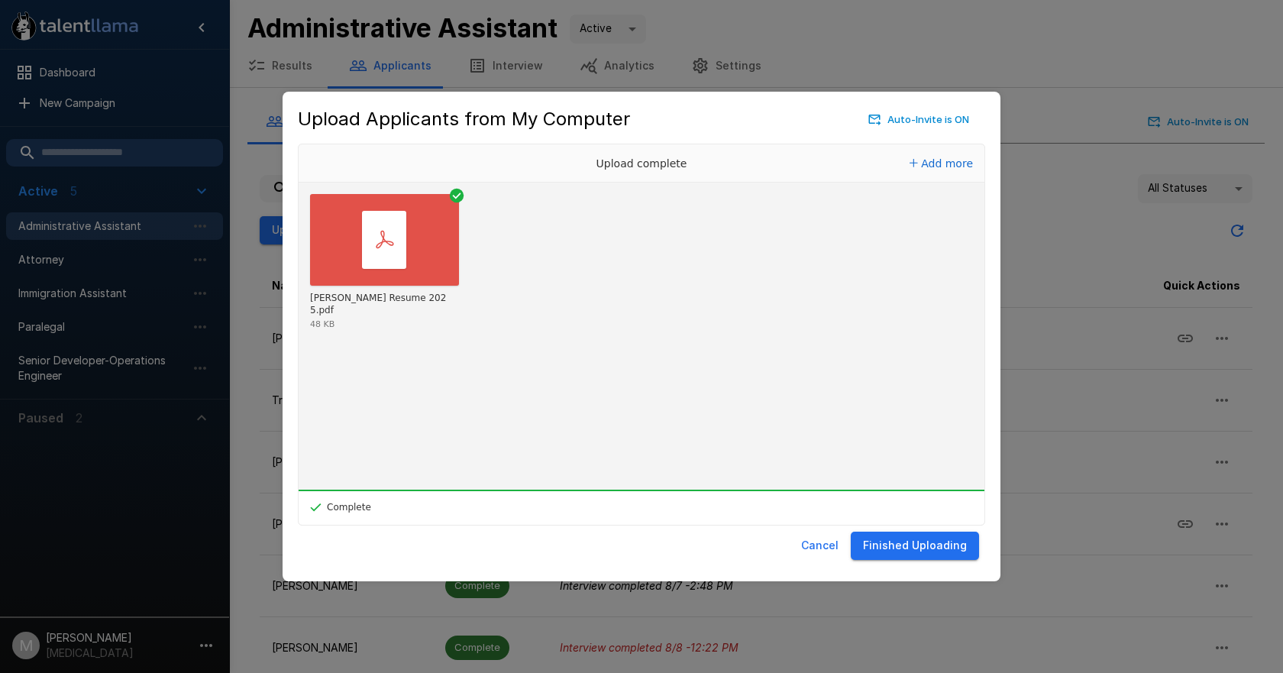
click at [938, 548] on button "Finished Uploading" at bounding box center [915, 545] width 128 height 28
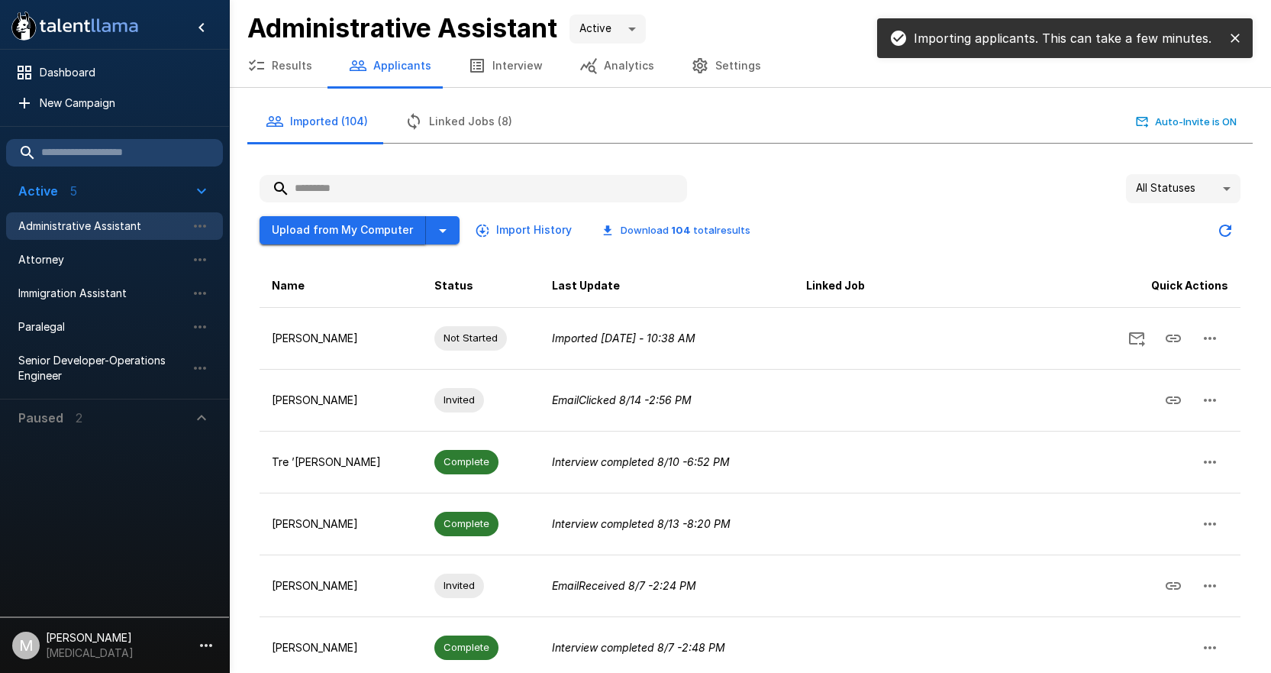
click at [344, 232] on button "Upload from My Computer" at bounding box center [343, 230] width 166 height 28
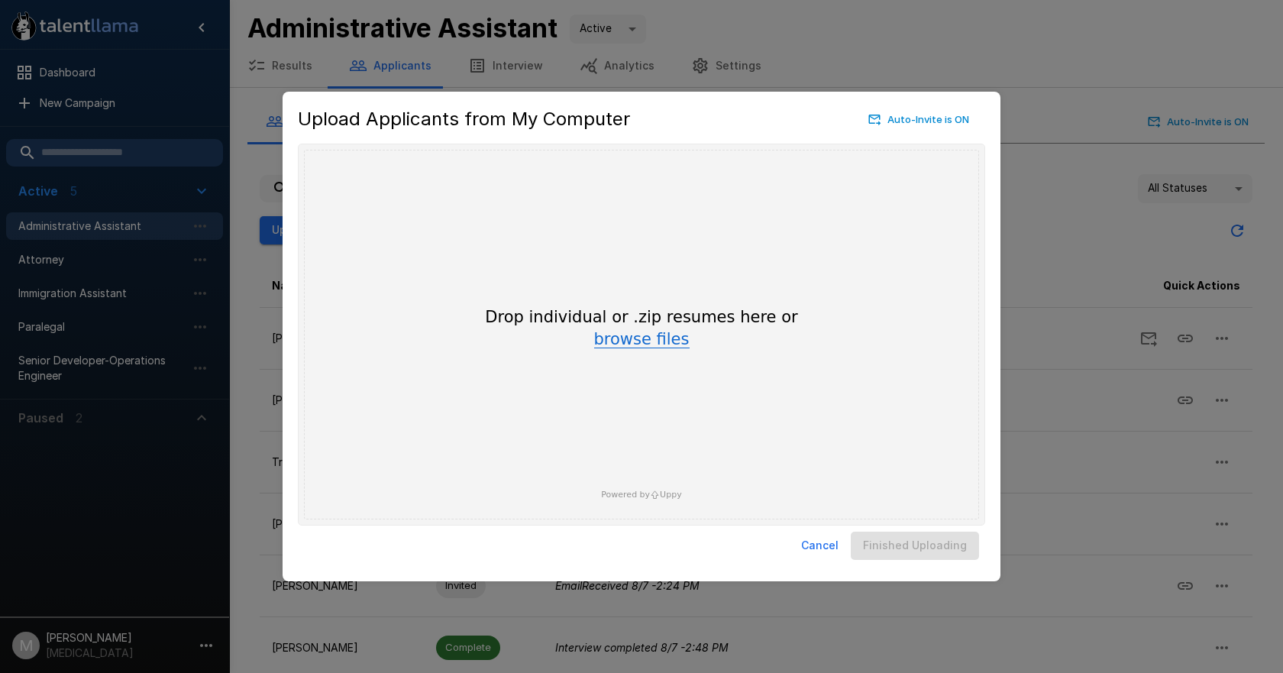
click at [659, 338] on button "browse files" at bounding box center [641, 339] width 95 height 17
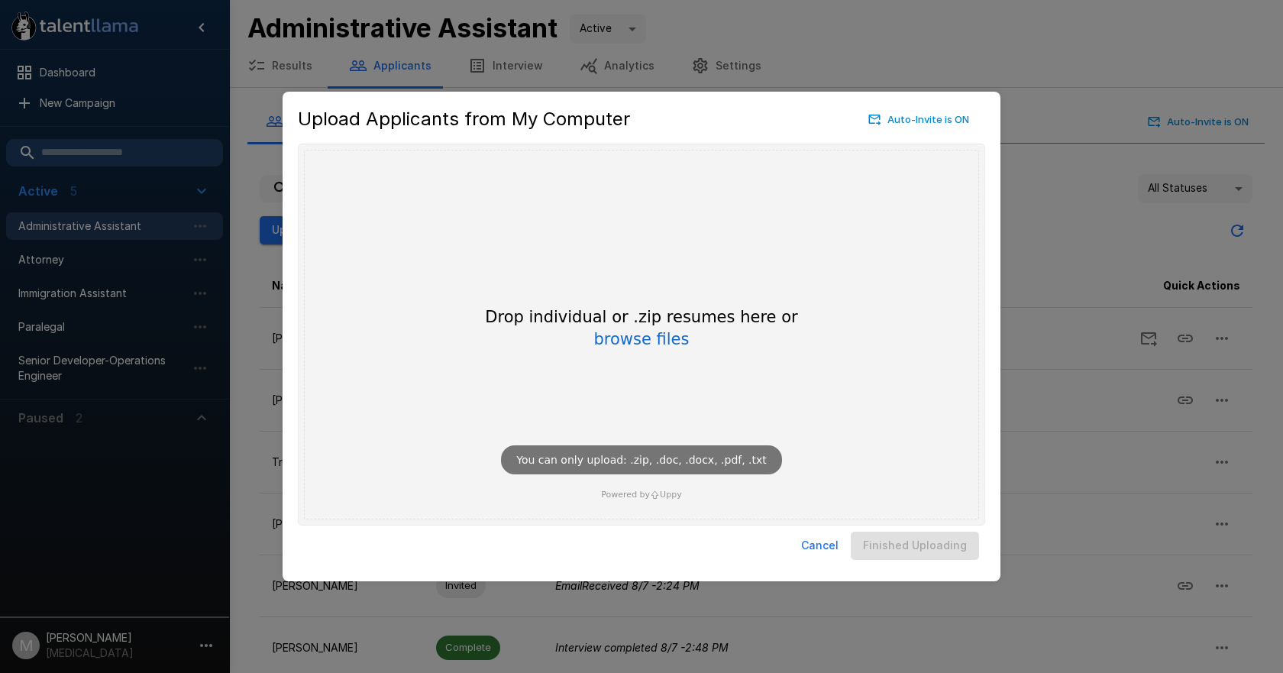
click at [824, 551] on button "Cancel" at bounding box center [820, 545] width 50 height 28
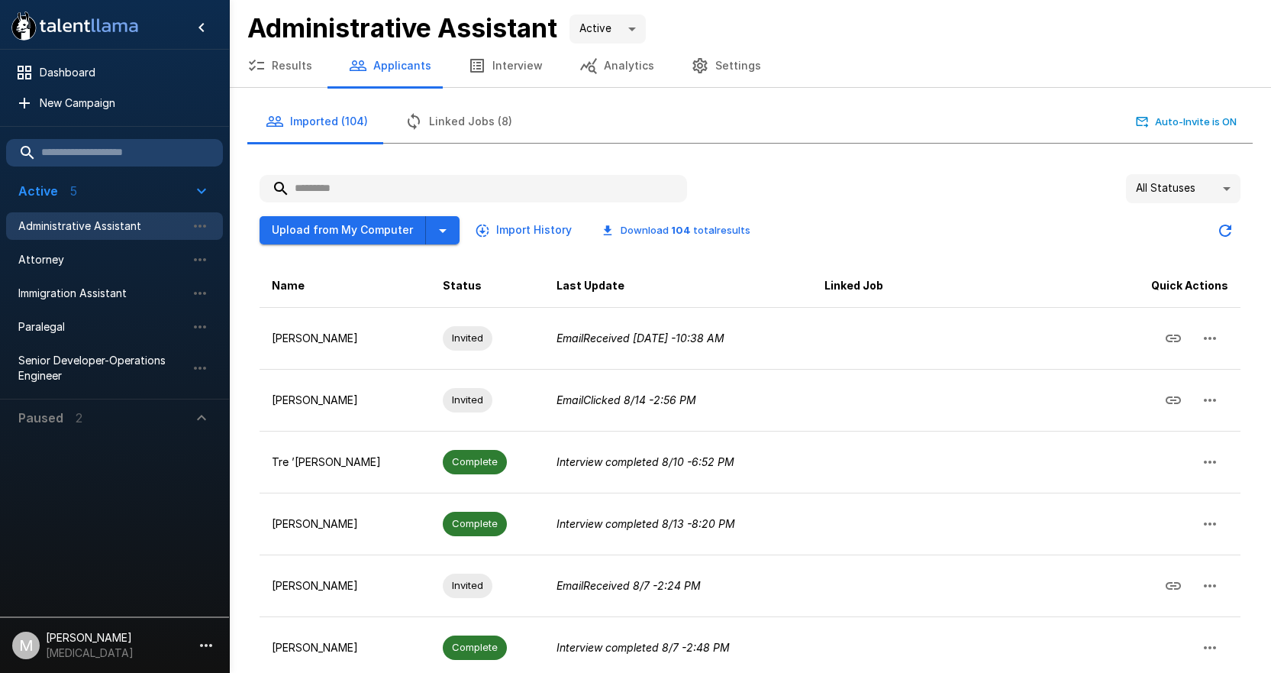
click at [357, 248] on div "All Statuses ** Upload from My Computer Import History Download 104 total resul…" at bounding box center [750, 575] width 981 height 803
click at [366, 232] on button "Upload from My Computer" at bounding box center [343, 230] width 166 height 28
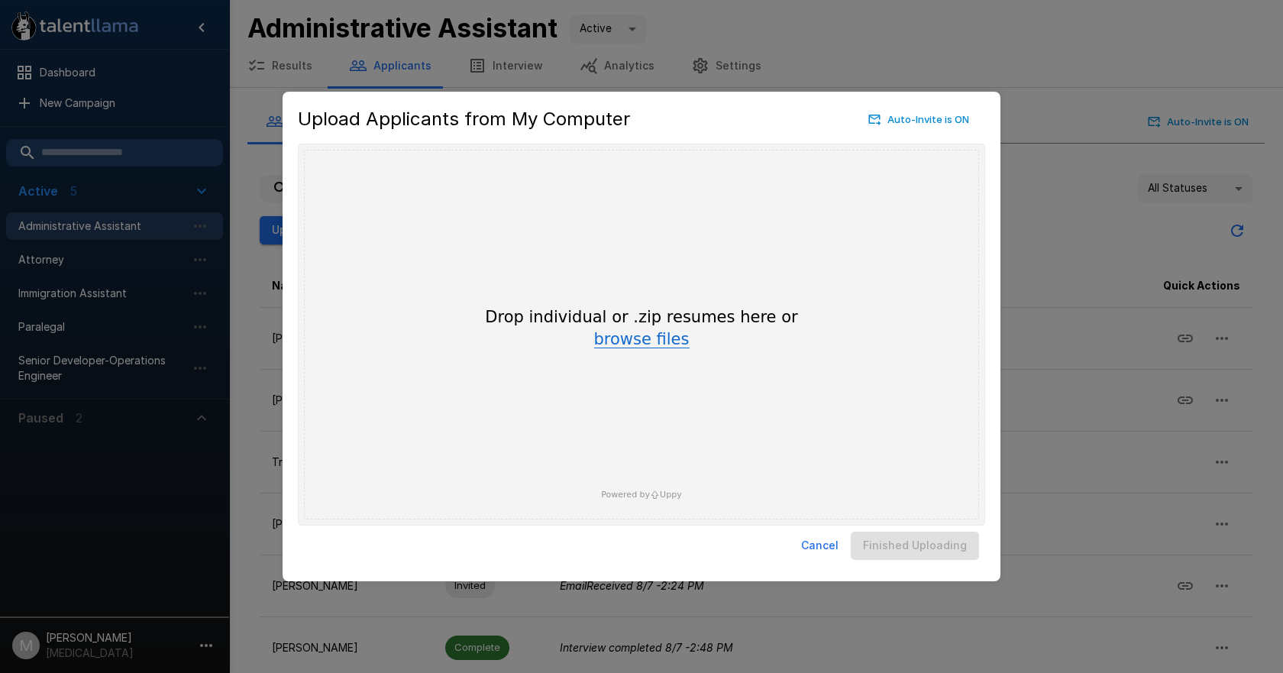
click at [624, 344] on button "browse files" at bounding box center [641, 339] width 95 height 17
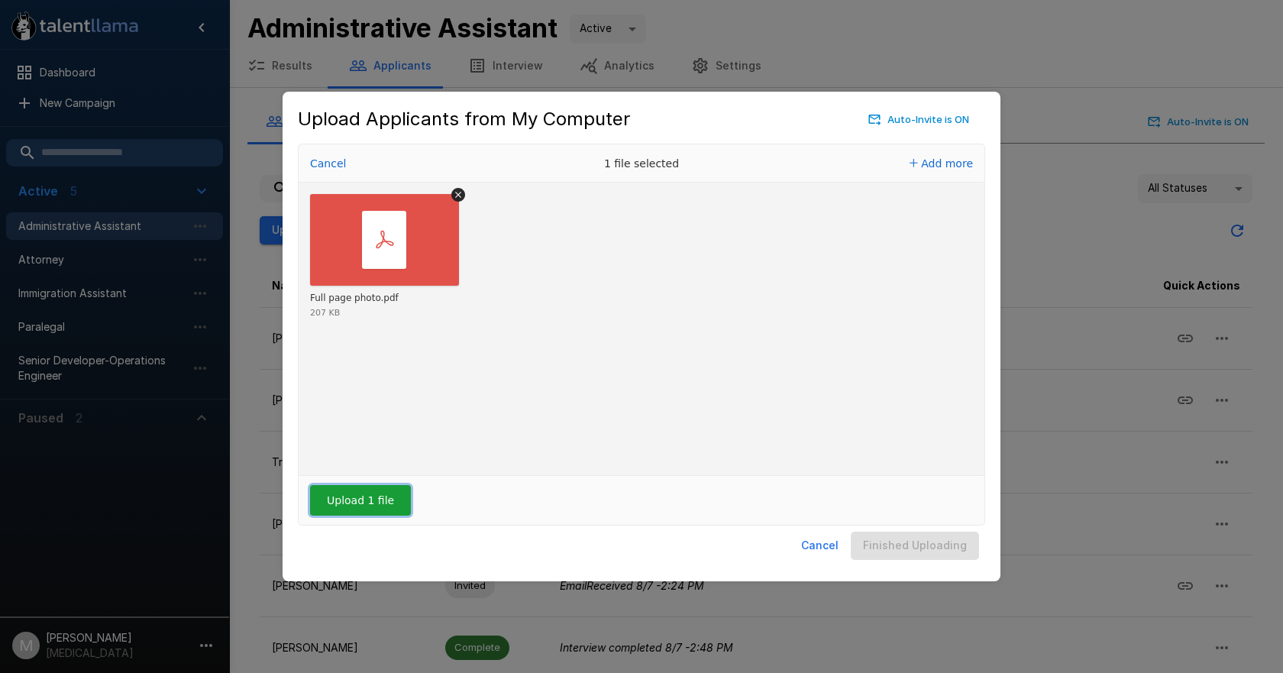
click at [360, 493] on button "Upload 1 file" at bounding box center [360, 500] width 101 height 31
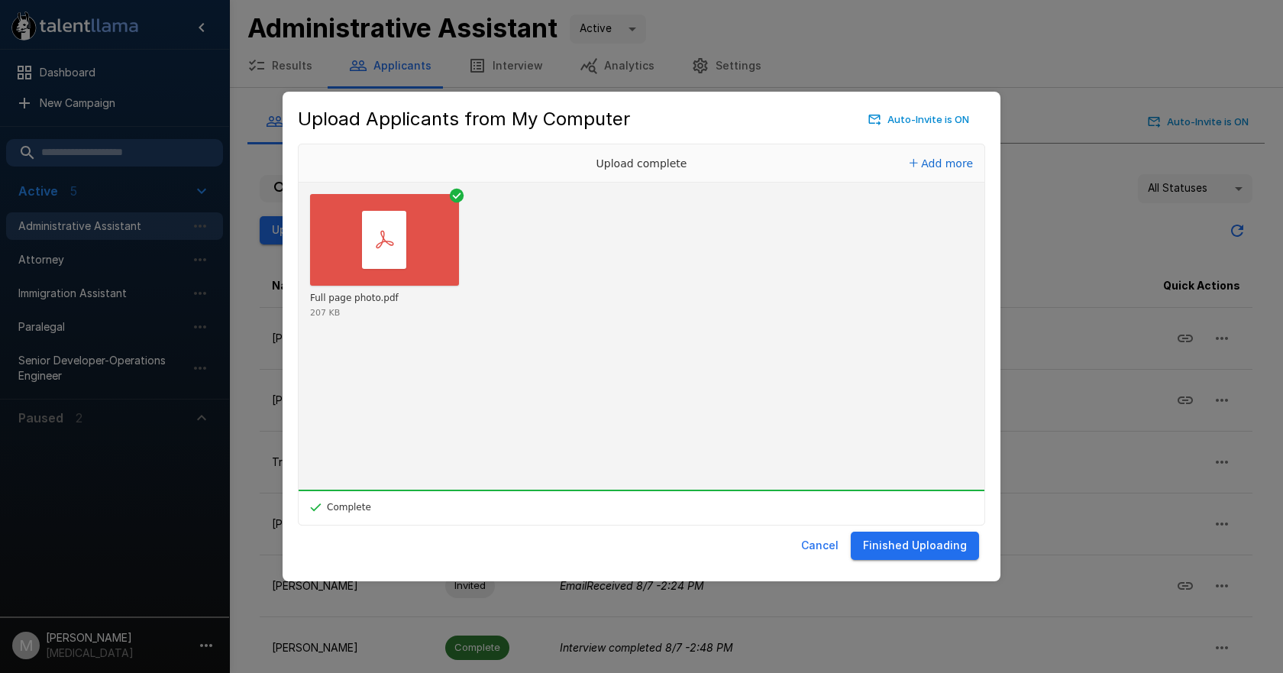
click at [932, 549] on button "Finished Uploading" at bounding box center [915, 545] width 128 height 28
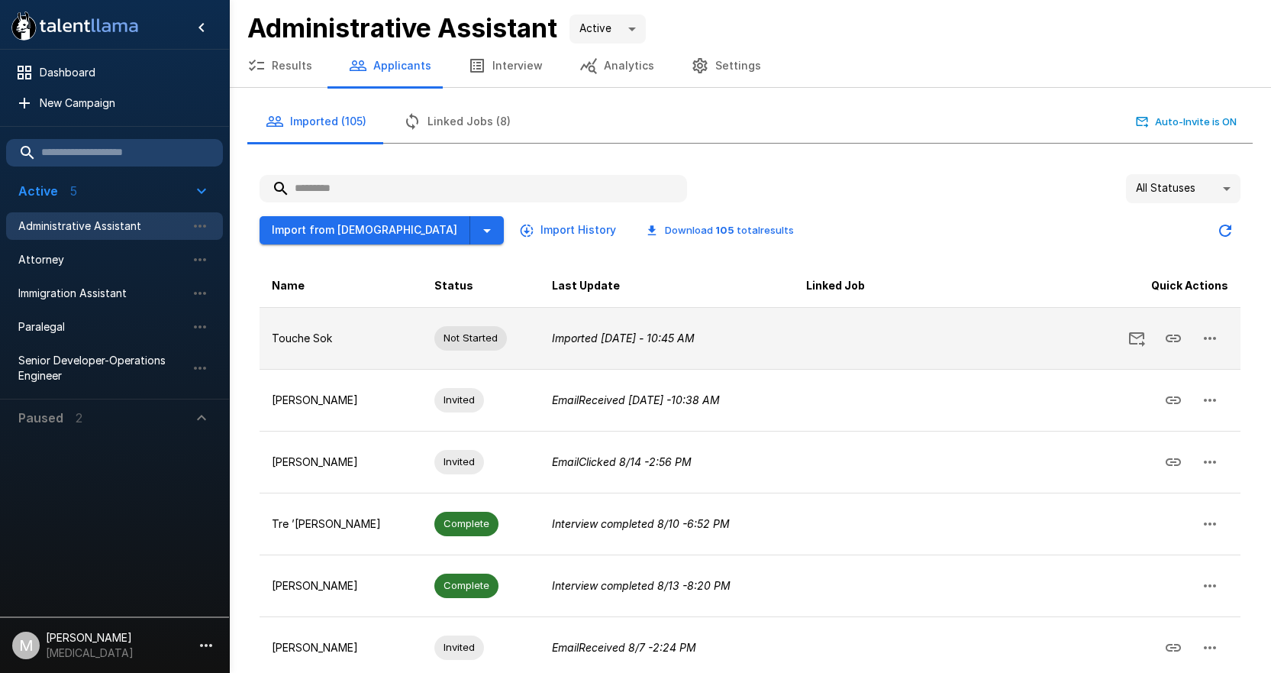
click at [1217, 344] on icon "button" at bounding box center [1210, 338] width 18 height 18
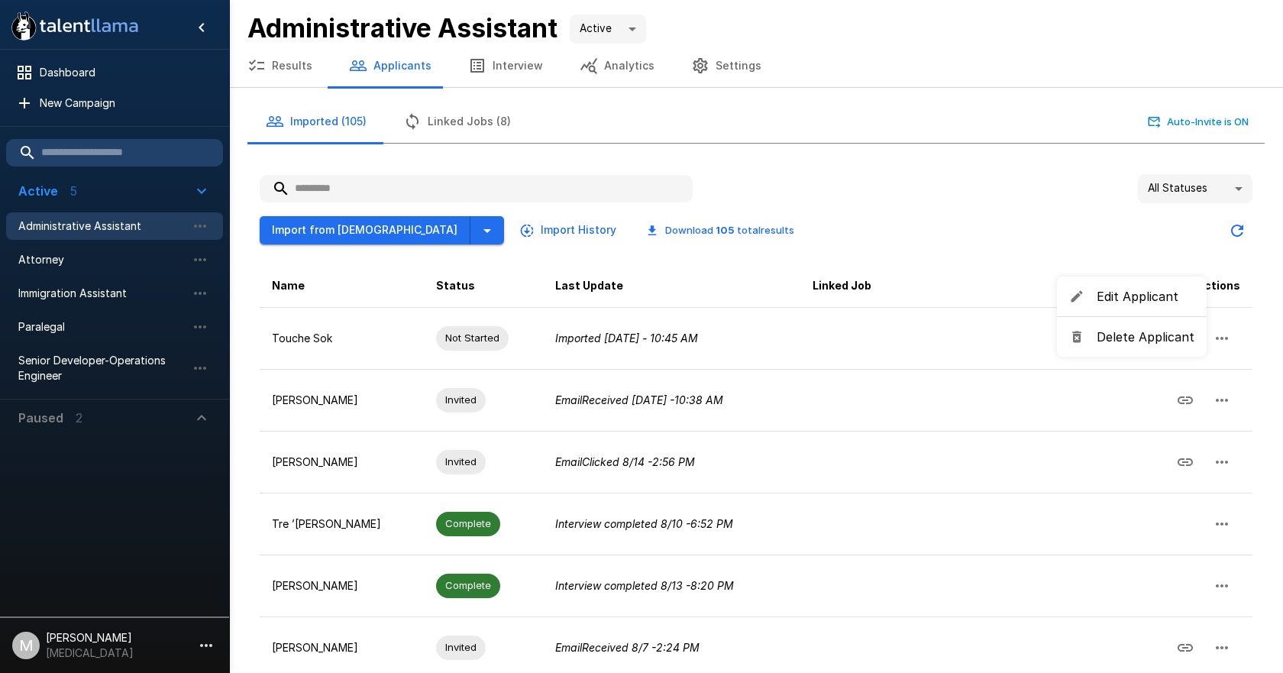
click at [1138, 292] on span "Edit Applicant" at bounding box center [1145, 296] width 98 height 18
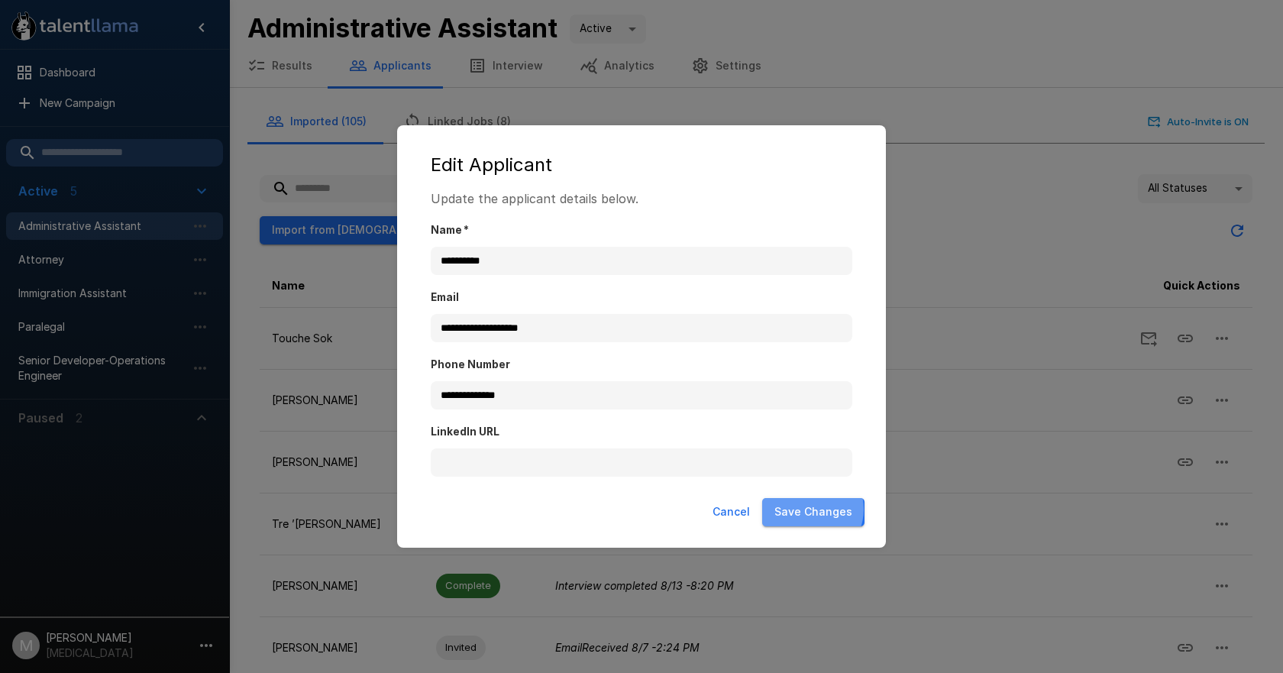
click at [811, 509] on button "Save Changes" at bounding box center [813, 512] width 102 height 28
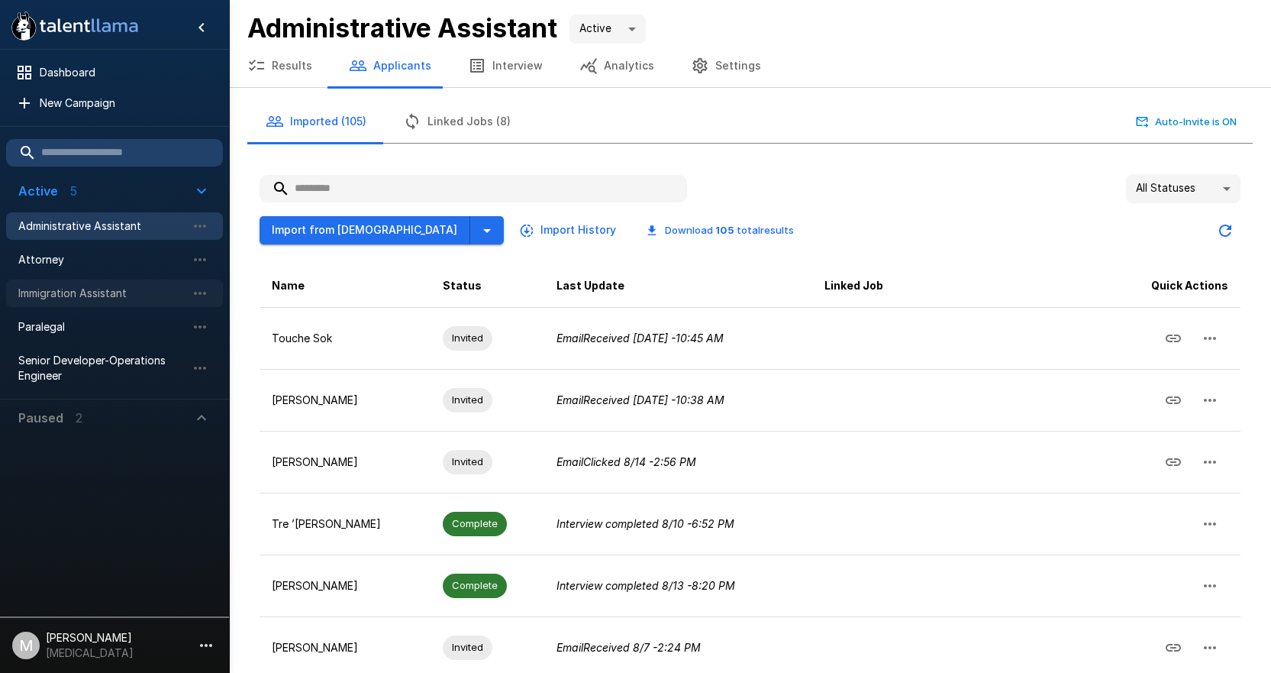
click at [103, 296] on span "Immigration Assistant" at bounding box center [102, 293] width 168 height 15
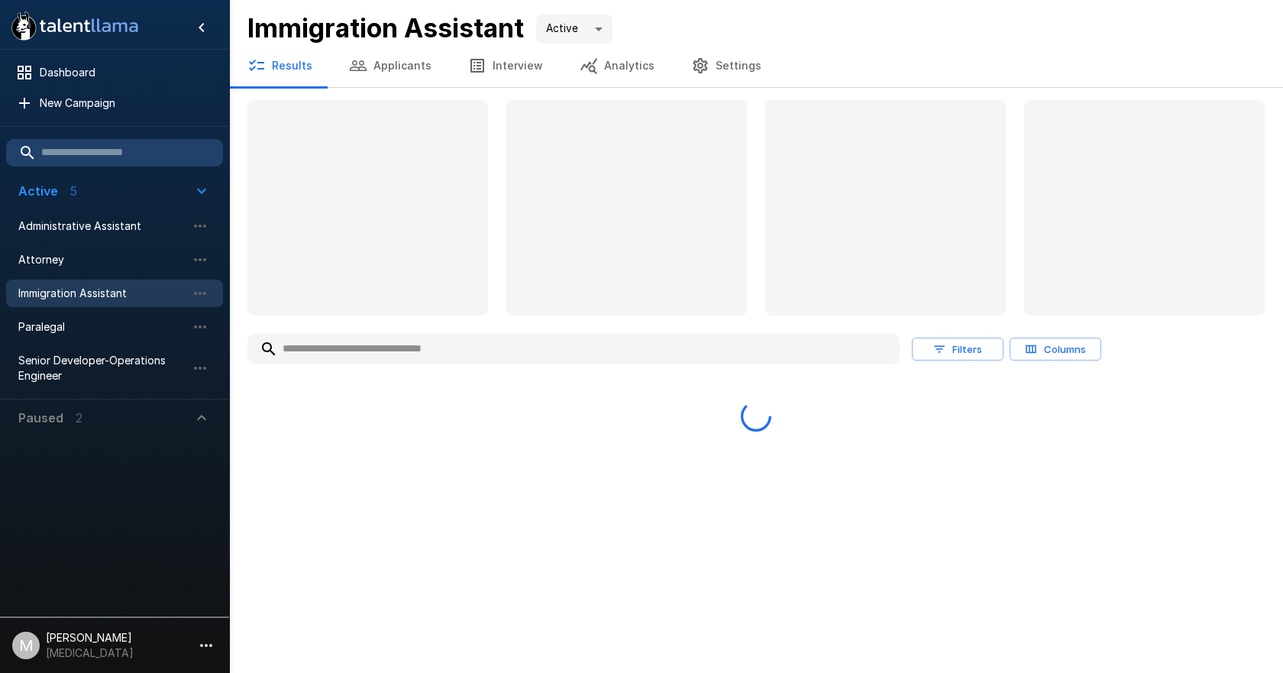
click at [348, 349] on input "text" at bounding box center [573, 348] width 652 height 27
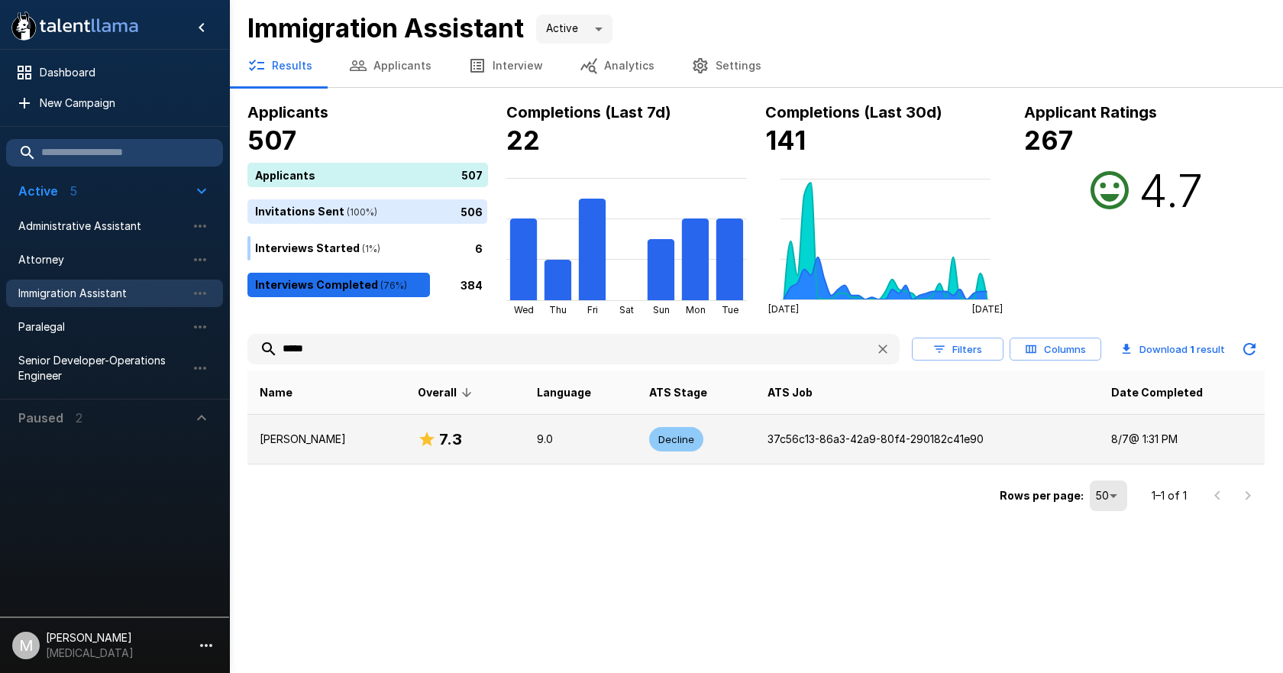
type input "*****"
click at [327, 447] on p "[PERSON_NAME]" at bounding box center [327, 438] width 134 height 15
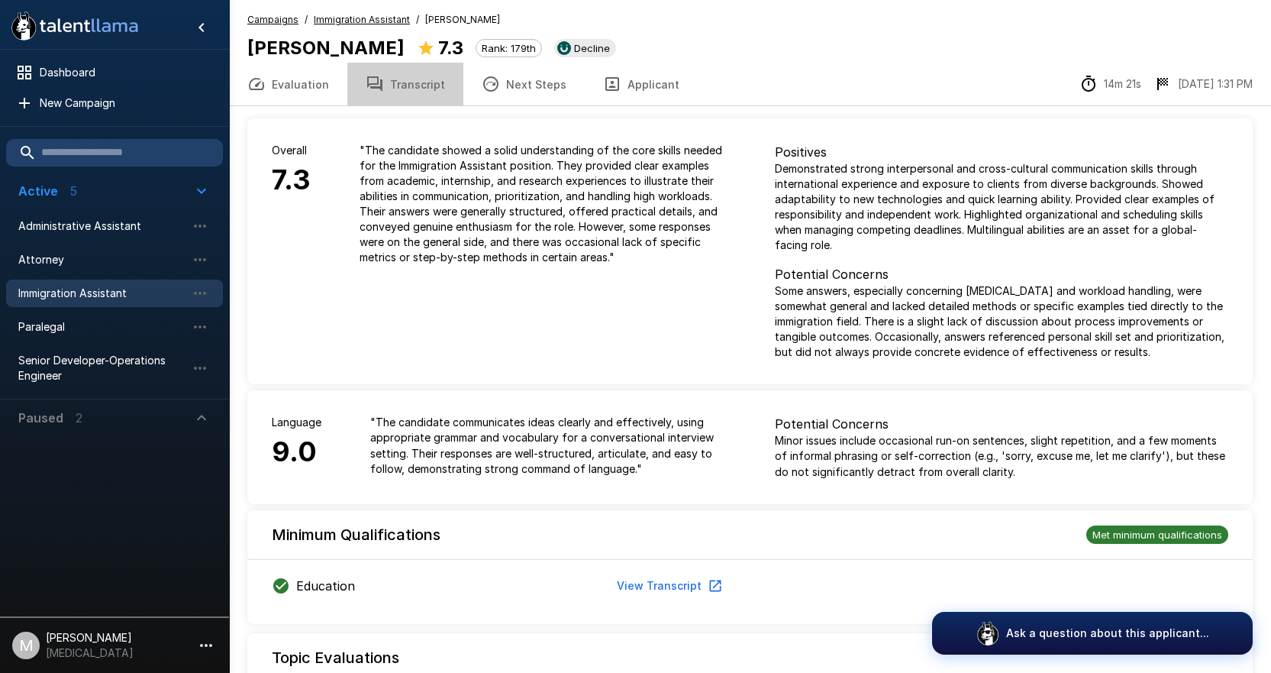
click at [412, 78] on button "Transcript" at bounding box center [405, 84] width 116 height 43
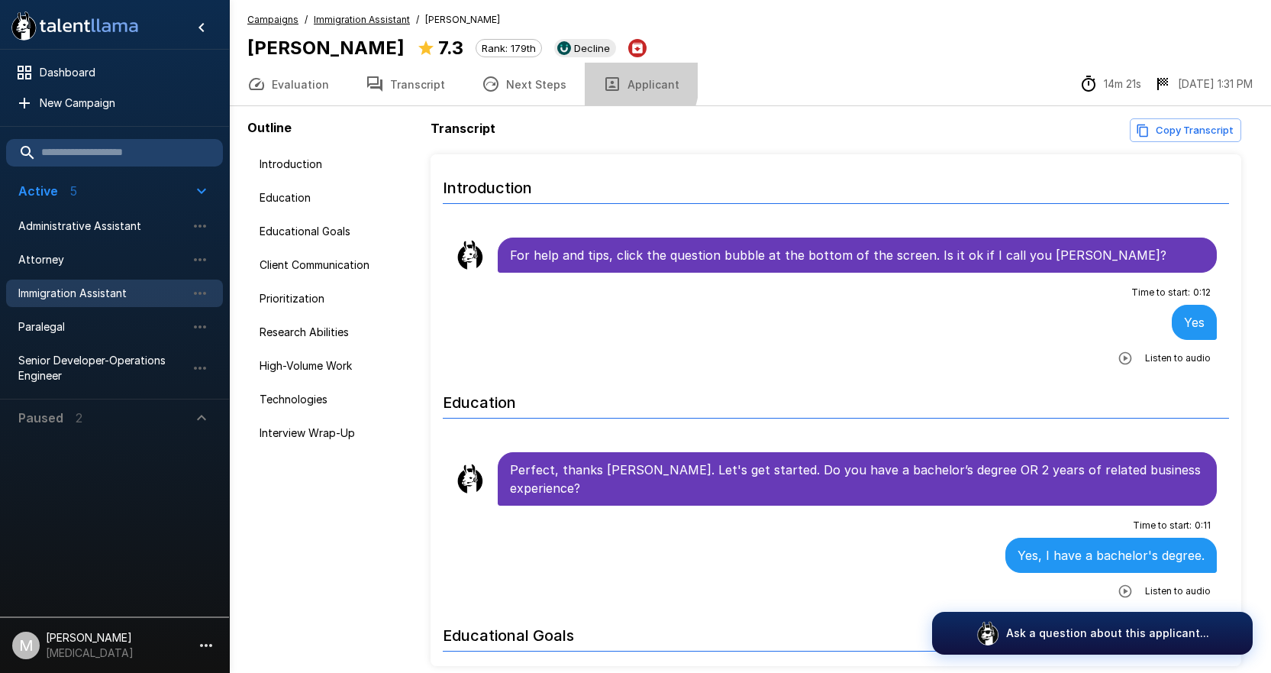
drag, startPoint x: 583, startPoint y: 76, endPoint x: 591, endPoint y: 78, distance: 8.0
click at [585, 76] on button "Applicant" at bounding box center [641, 84] width 113 height 43
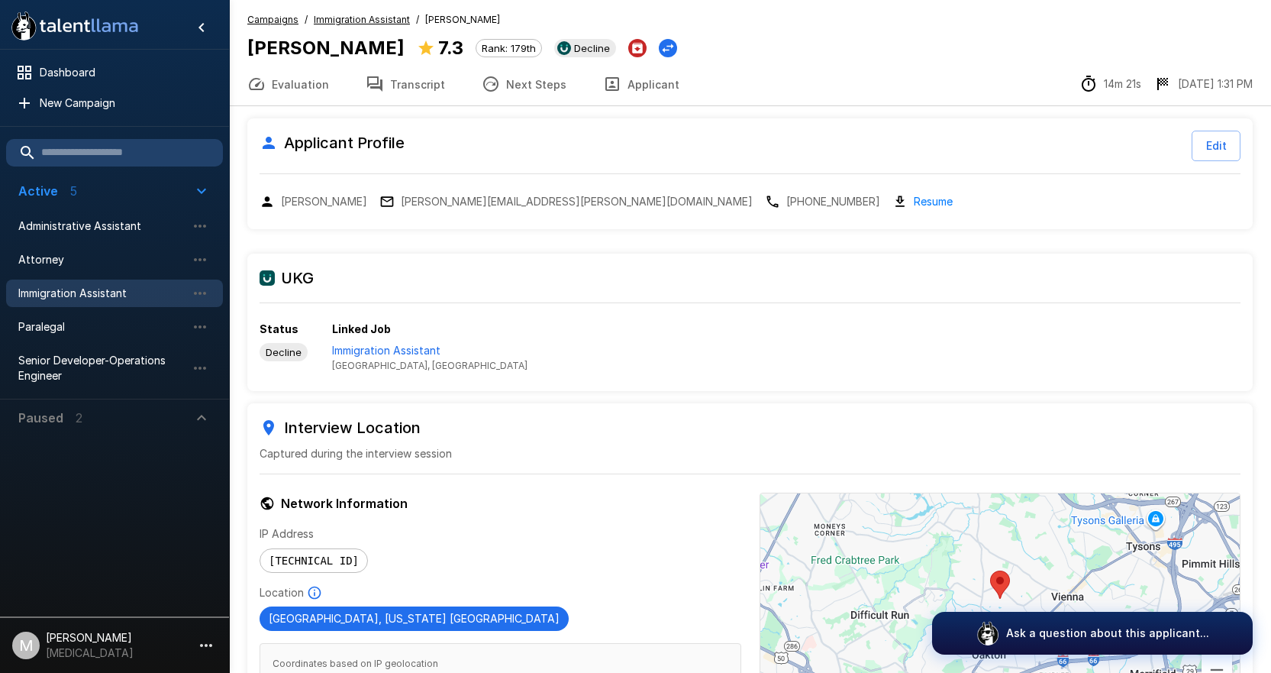
click at [401, 85] on button "Transcript" at bounding box center [405, 84] width 116 height 43
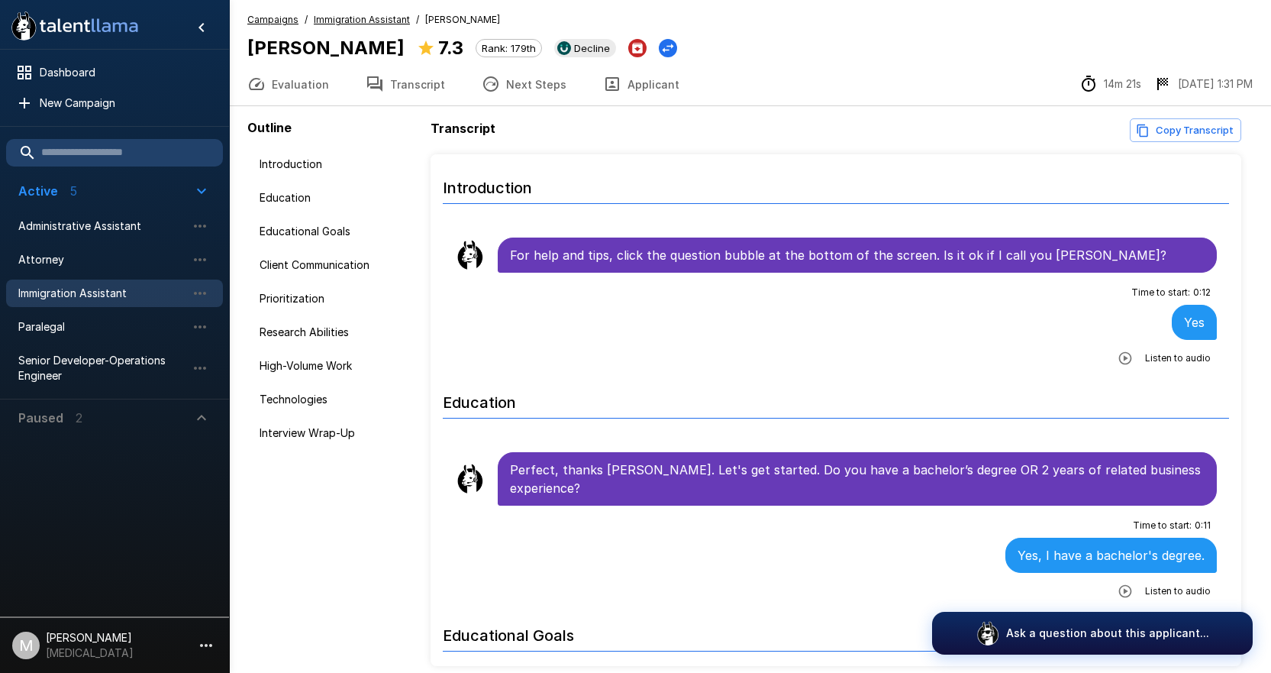
drag, startPoint x: 341, startPoint y: 597, endPoint x: 415, endPoint y: 613, distance: 75.8
click at [341, 597] on div "Outline Introduction Education Educational Goals Client Communication Prioritiz…" at bounding box center [338, 391] width 183 height 547
click at [633, 83] on button "Applicant" at bounding box center [641, 84] width 113 height 43
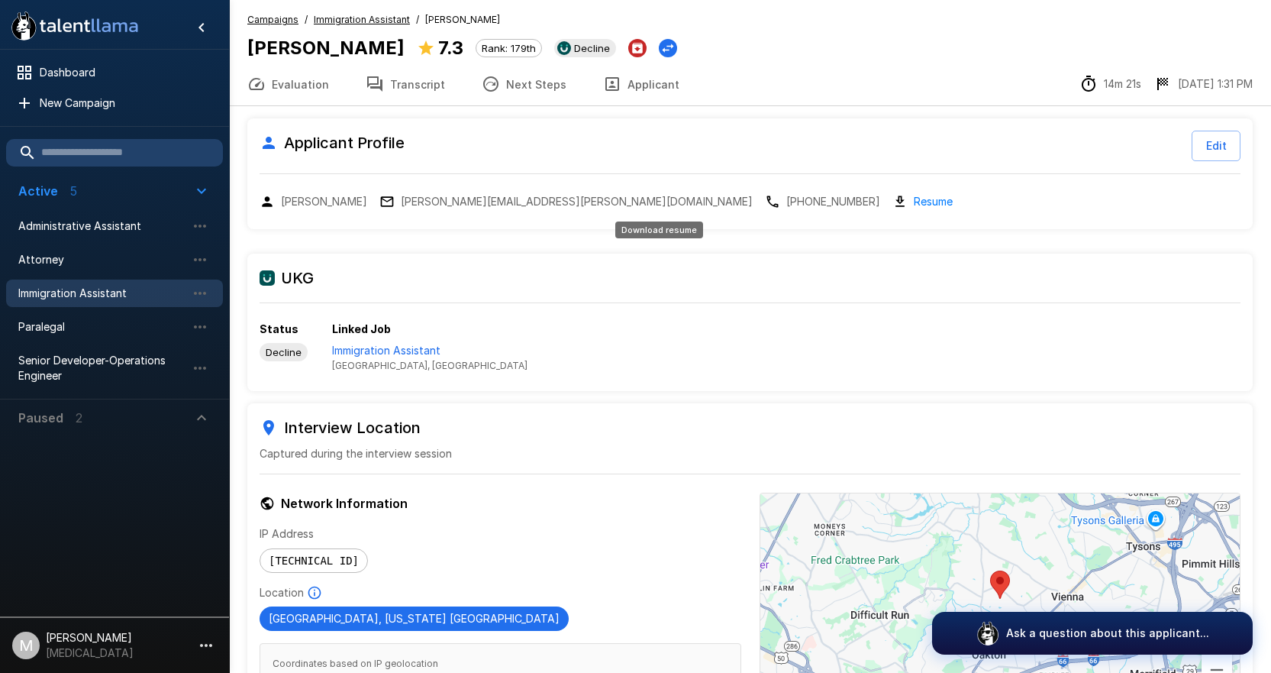
click at [914, 199] on link "Resume" at bounding box center [933, 201] width 39 height 18
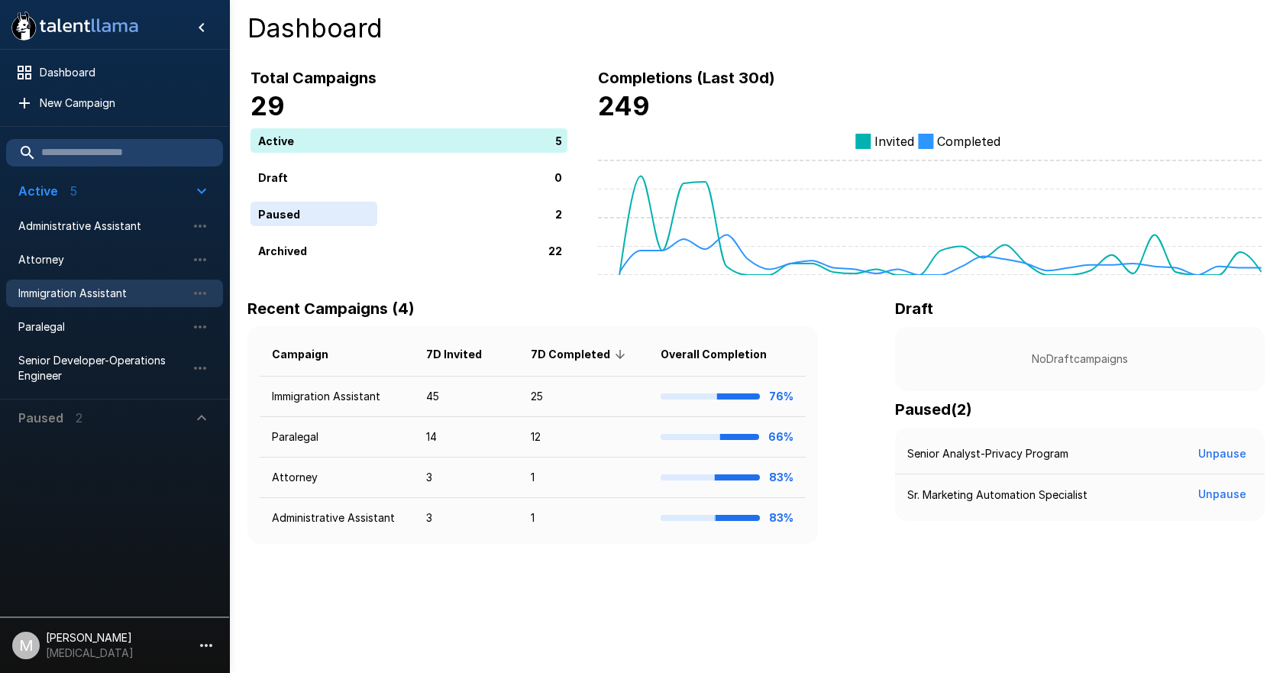
click at [115, 300] on span "Immigration Assistant" at bounding box center [102, 293] width 168 height 15
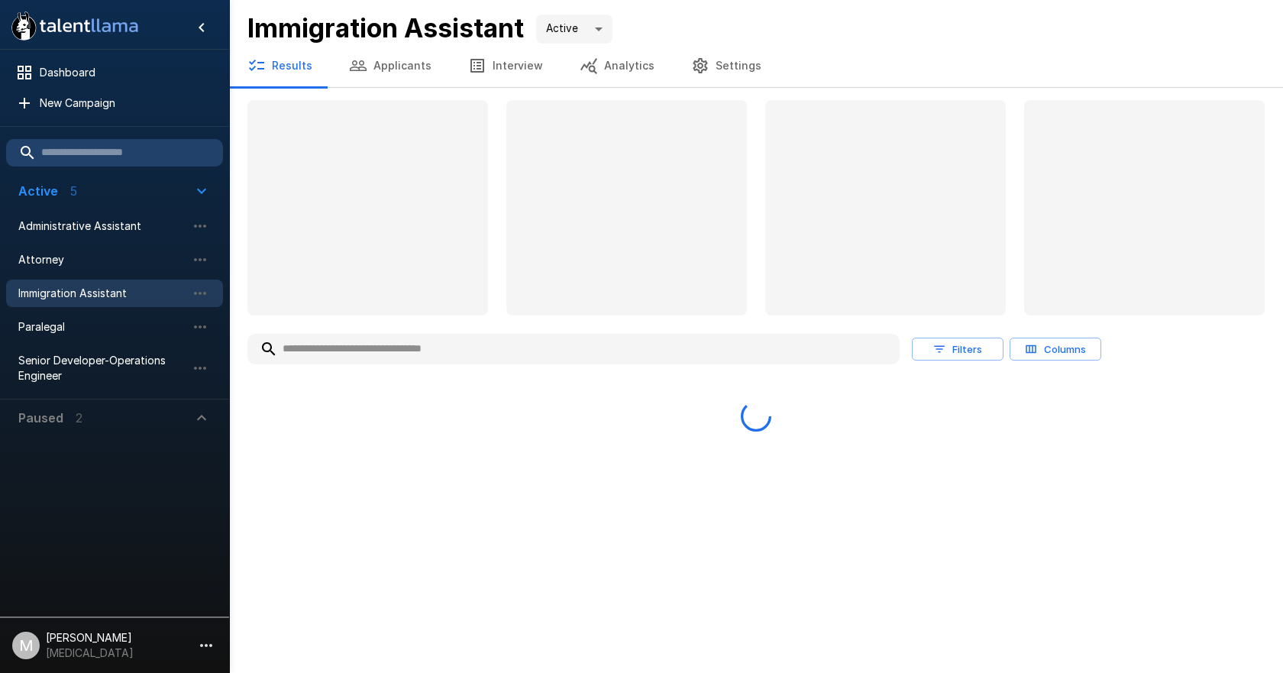
click at [408, 357] on input "text" at bounding box center [573, 348] width 652 height 27
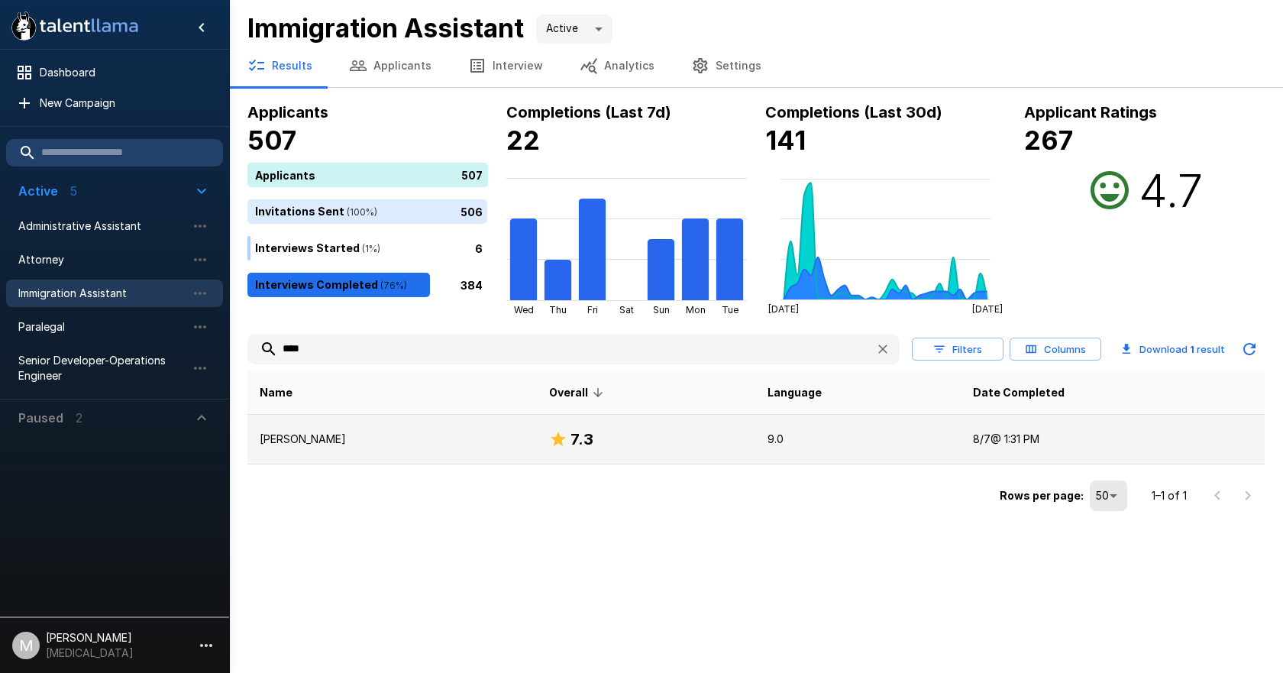
type input "****"
click at [285, 428] on td "[PERSON_NAME]" at bounding box center [391, 440] width 289 height 50
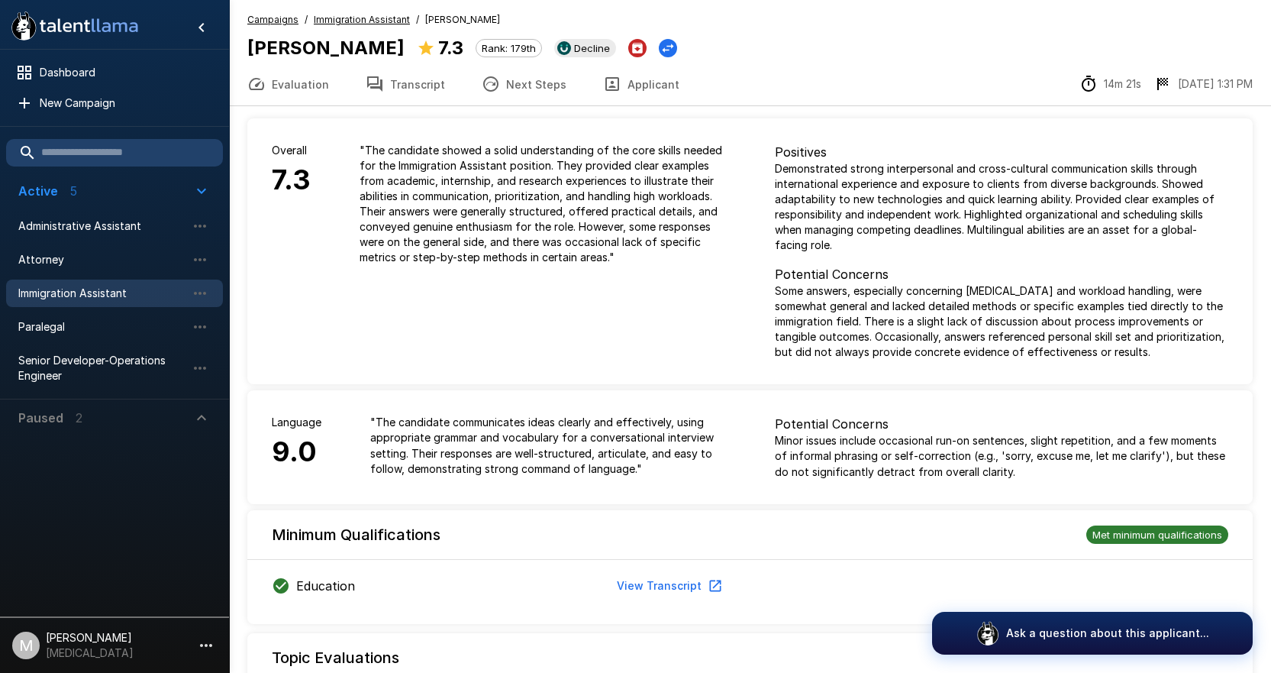
click at [670, 88] on button "Applicant" at bounding box center [641, 84] width 113 height 43
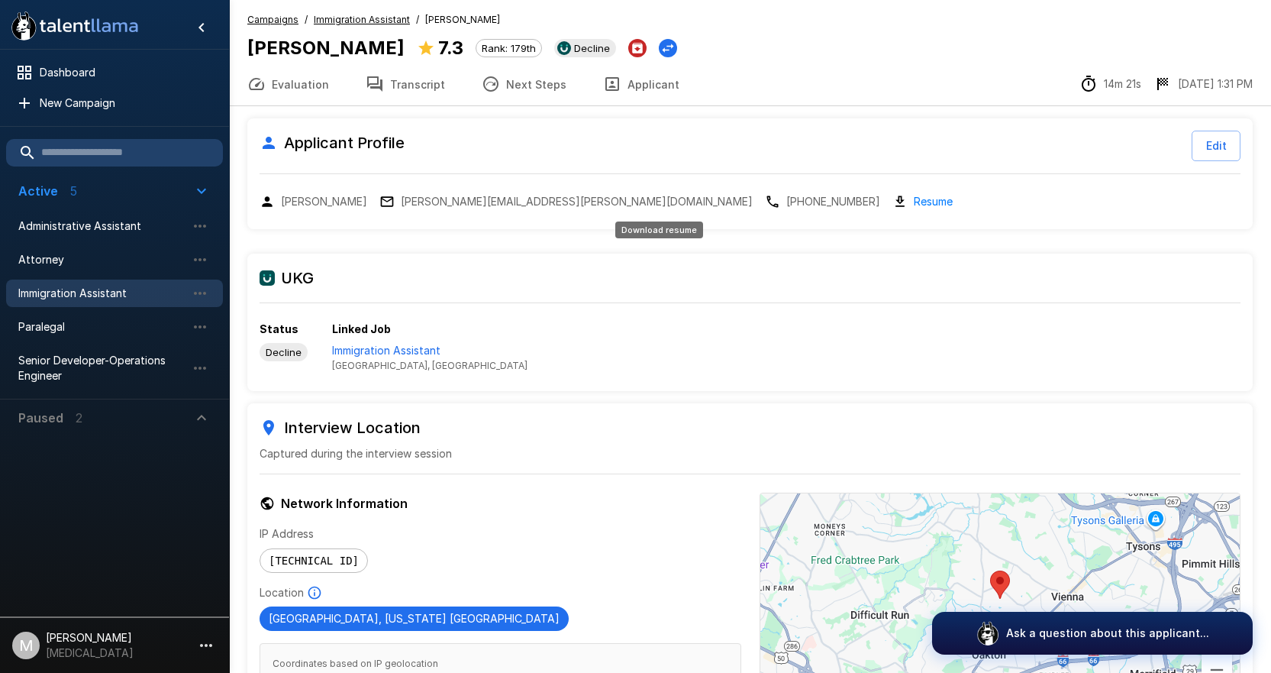
click at [914, 202] on link "Resume" at bounding box center [933, 201] width 39 height 18
click at [427, 92] on button "Transcript" at bounding box center [405, 84] width 116 height 43
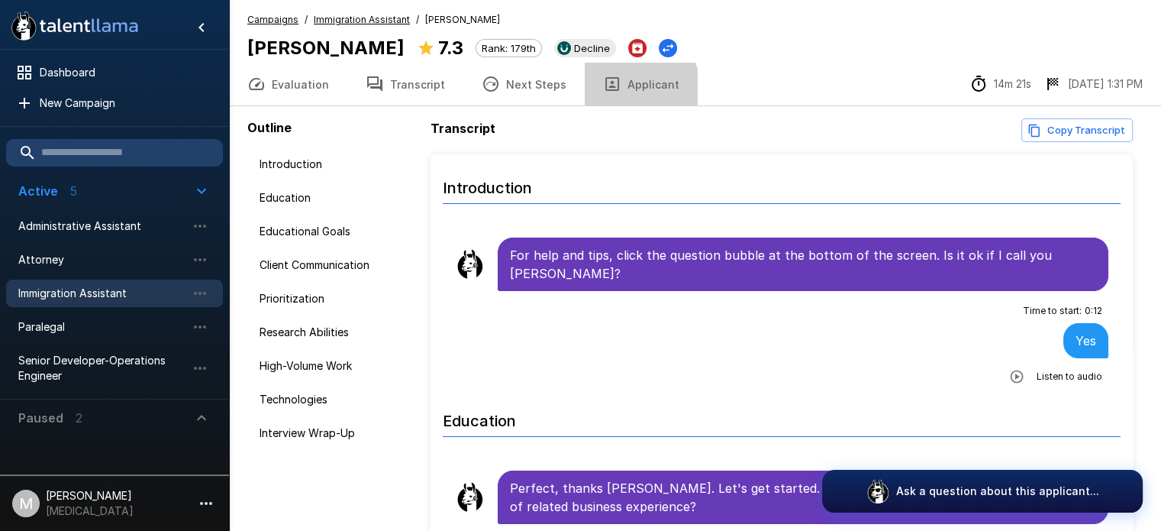
click at [626, 86] on button "Applicant" at bounding box center [641, 84] width 113 height 43
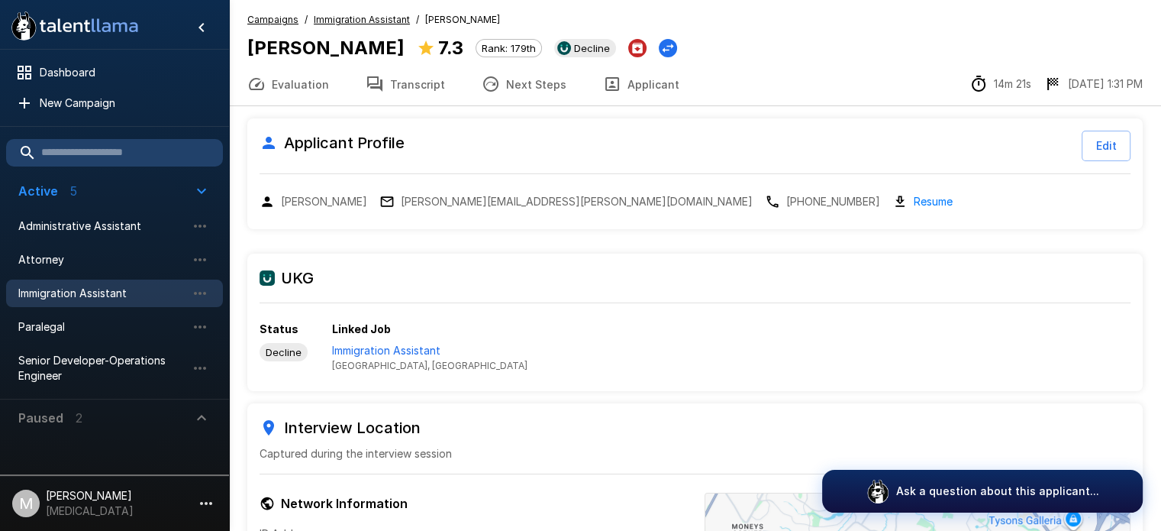
click at [606, 363] on div "Status Decline Linked Job Immigration Assistant McLean, VA" at bounding box center [695, 347] width 871 height 52
click at [396, 347] on p "Immigration Assistant" at bounding box center [429, 350] width 195 height 15
